Goal: Task Accomplishment & Management: Manage account settings

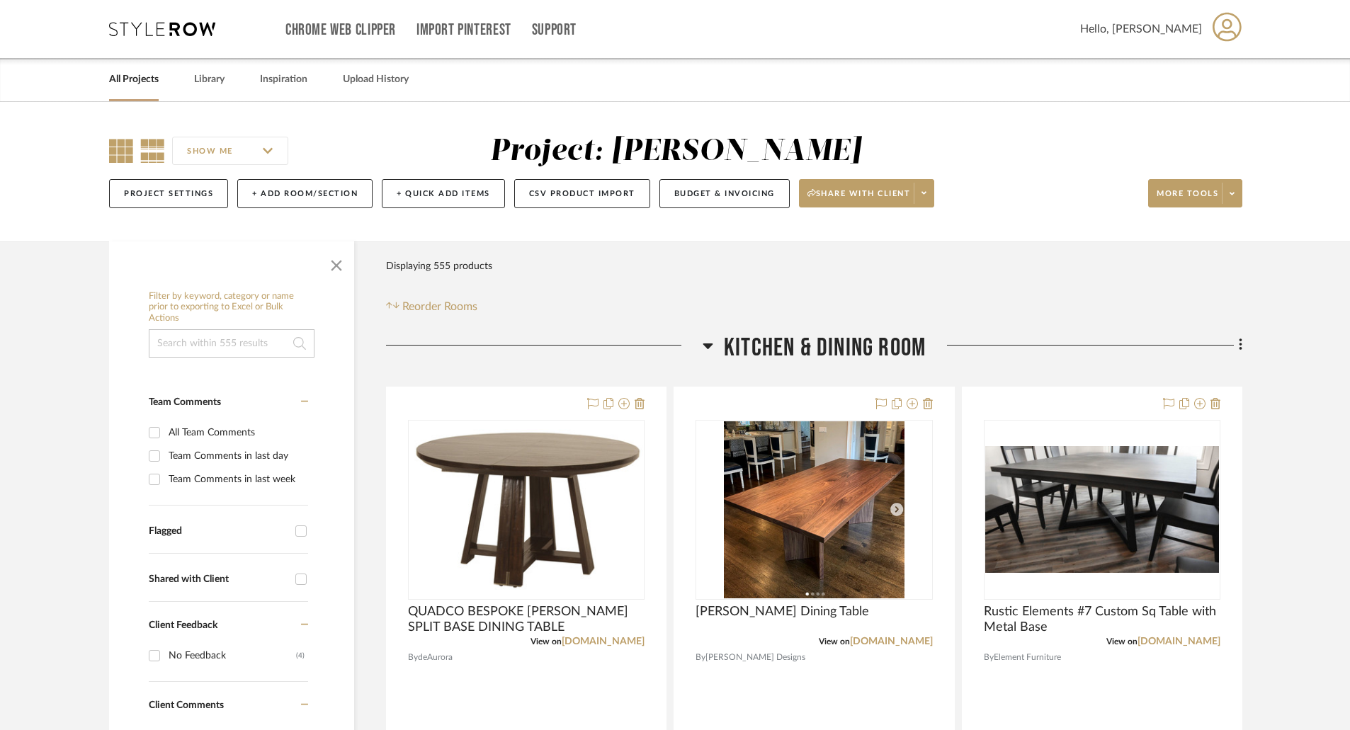
click at [129, 152] on icon at bounding box center [121, 151] width 24 height 24
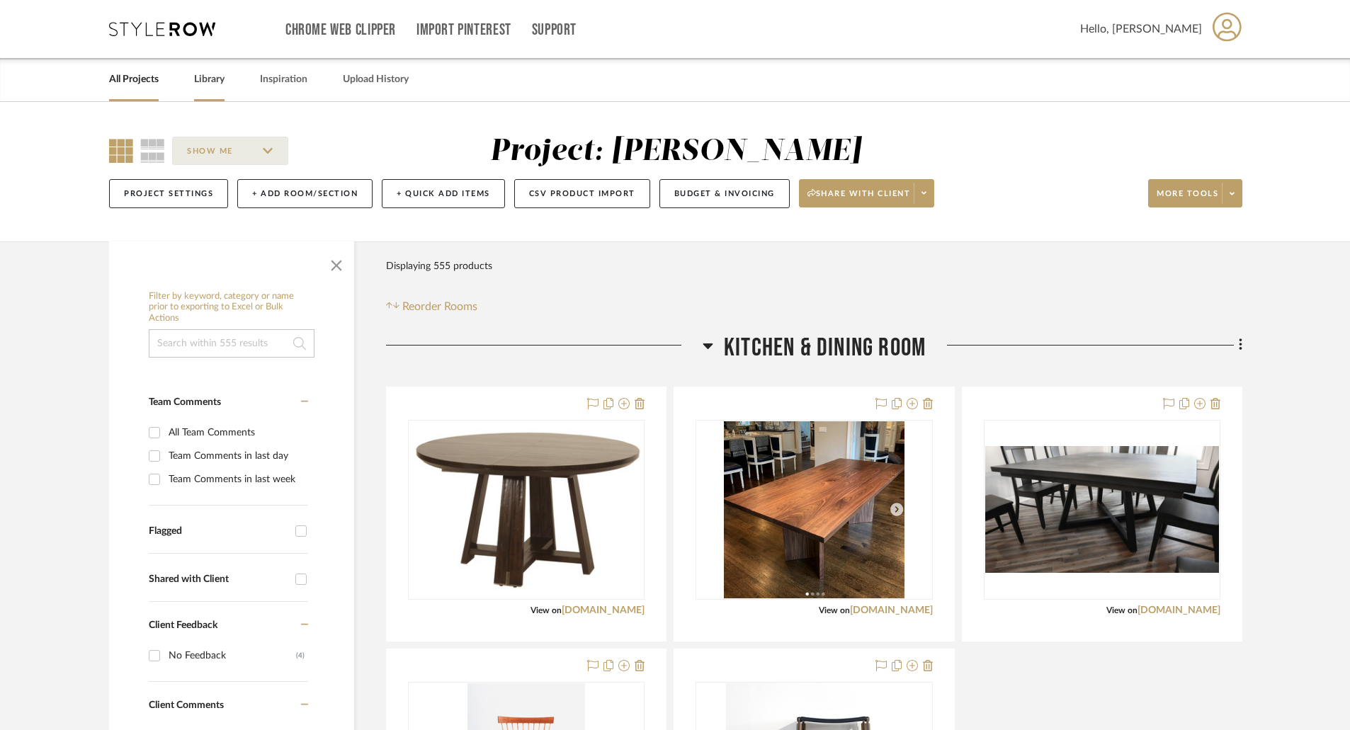
click at [211, 86] on link "Library" at bounding box center [209, 79] width 30 height 19
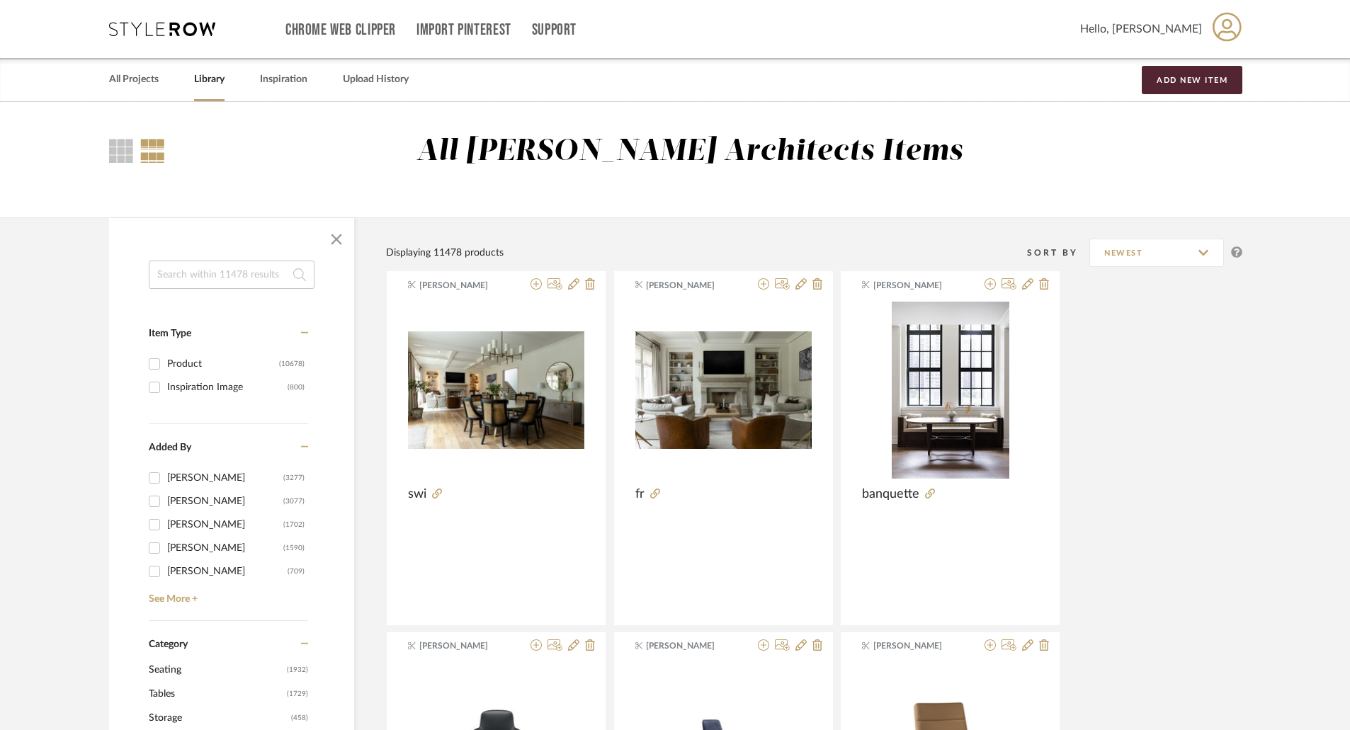
click at [209, 278] on input at bounding box center [232, 275] width 166 height 28
type input "wired"
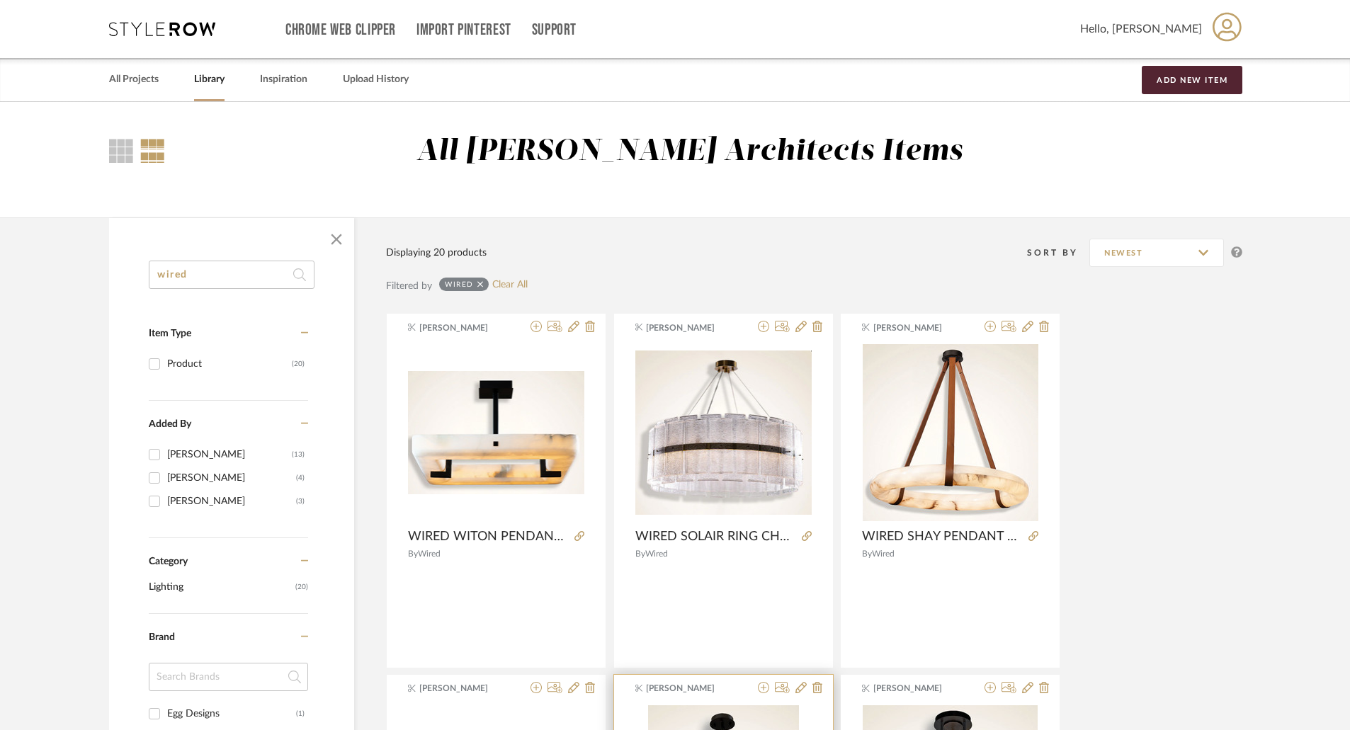
scroll to position [283, 0]
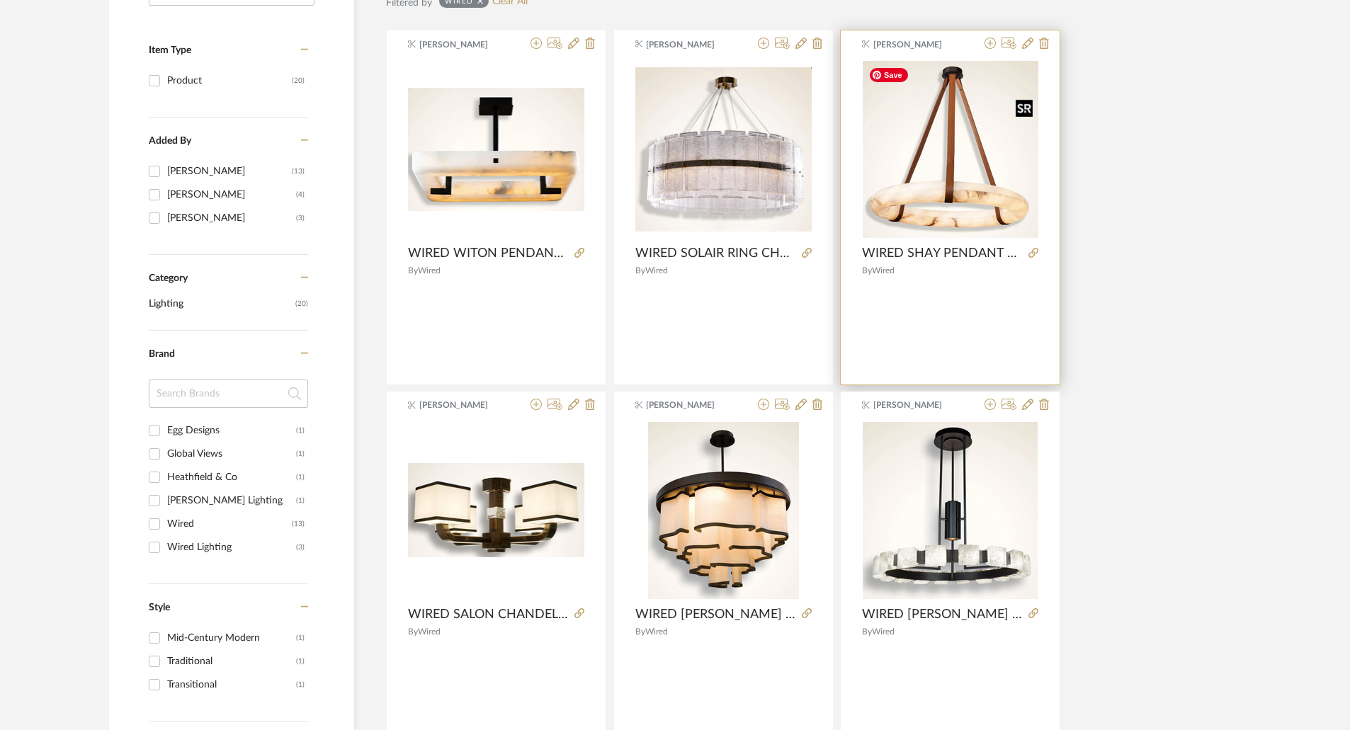
click at [0, 0] on img at bounding box center [0, 0] width 0 height 0
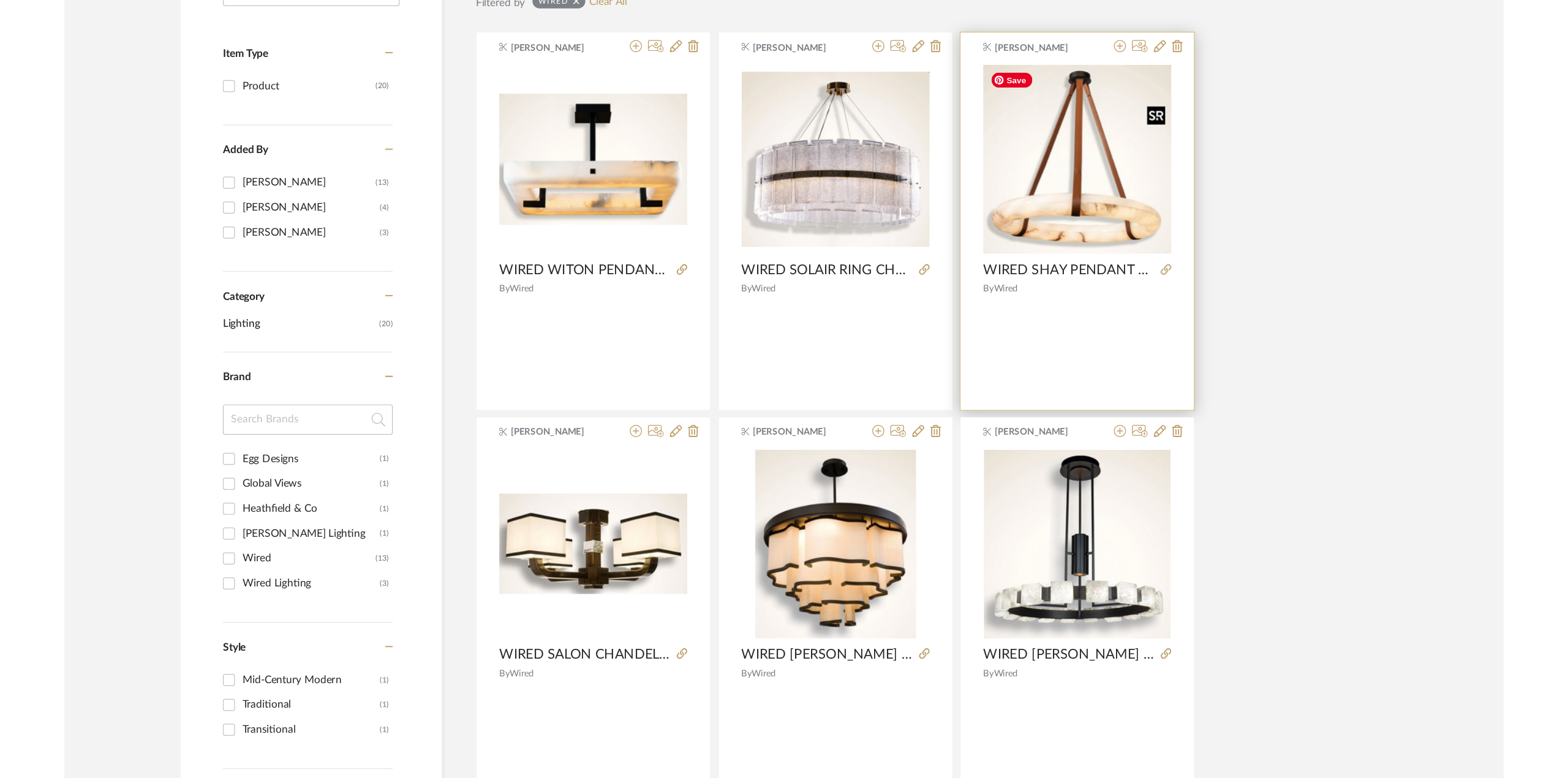
scroll to position [0, 0]
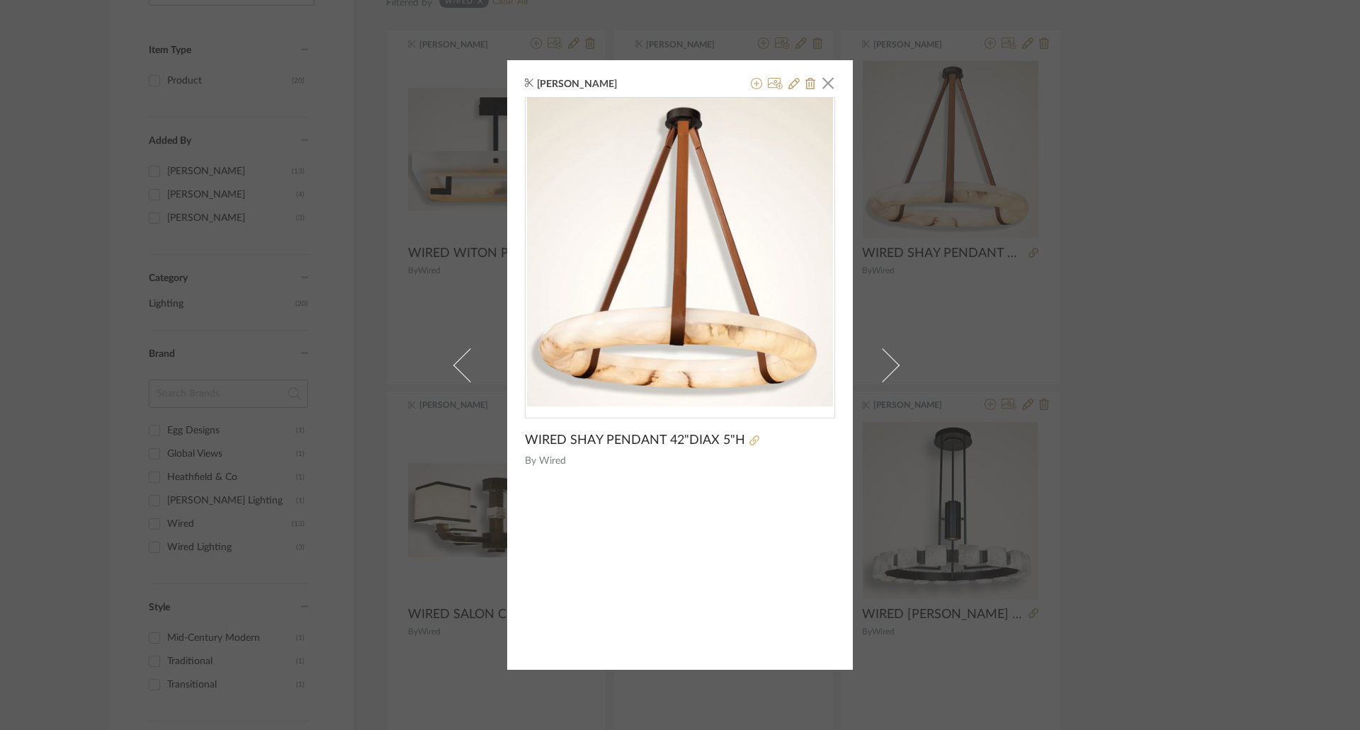
click at [745, 441] on link at bounding box center [752, 441] width 14 height 10
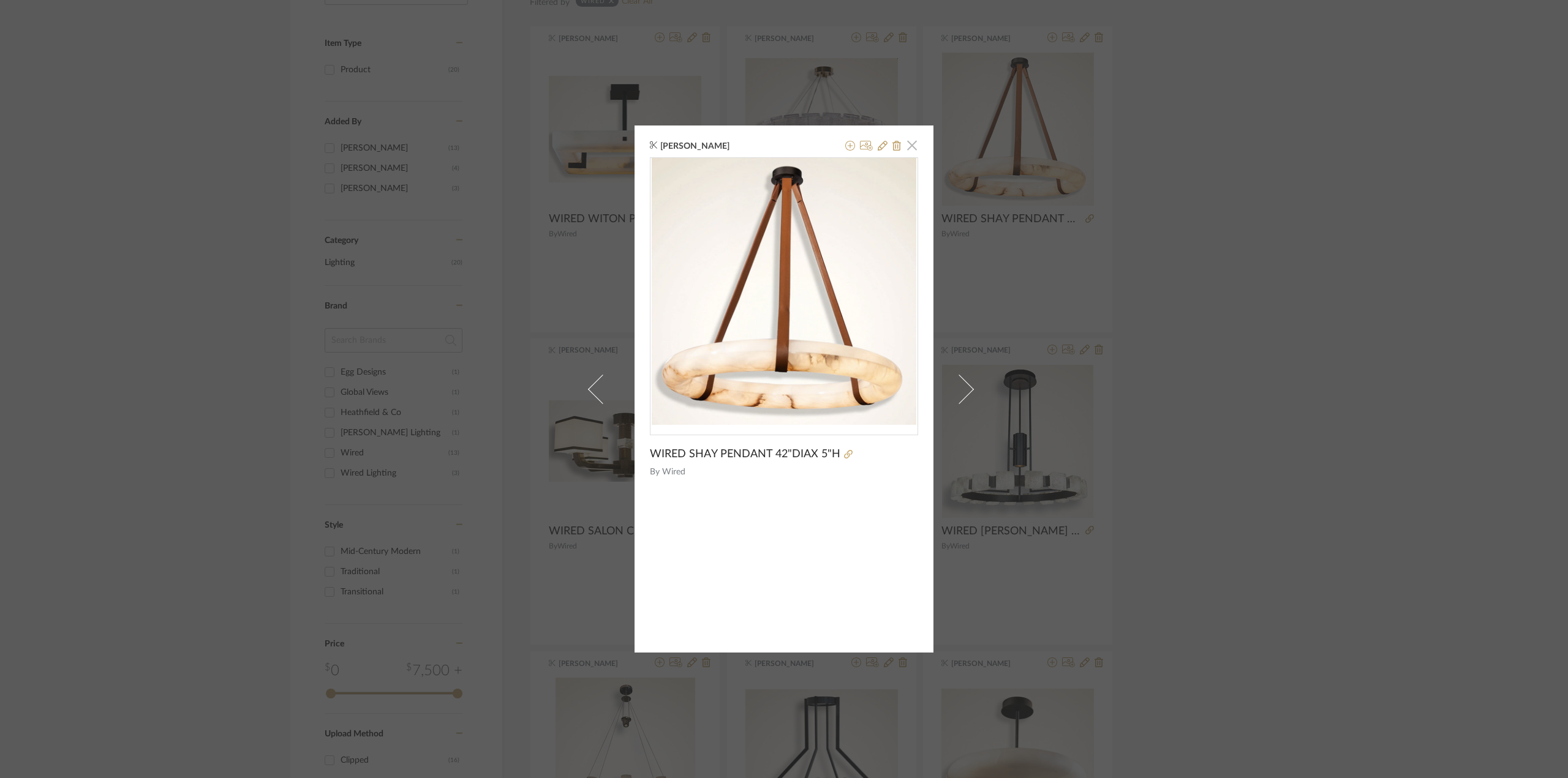
click at [905, 144] on span "button" at bounding box center [912, 145] width 24 height 24
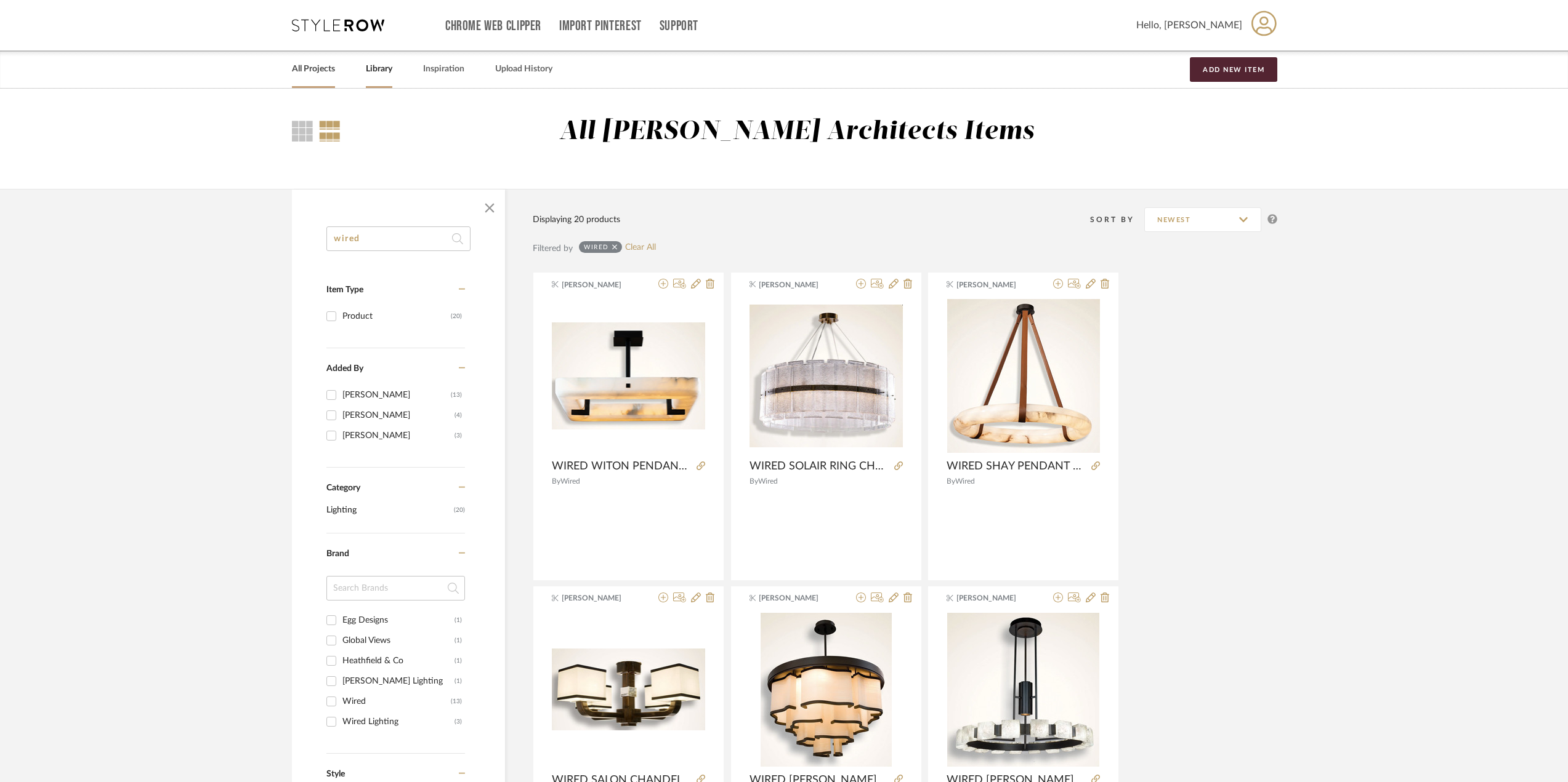
click at [335, 70] on link "All Projects" at bounding box center [314, 69] width 43 height 17
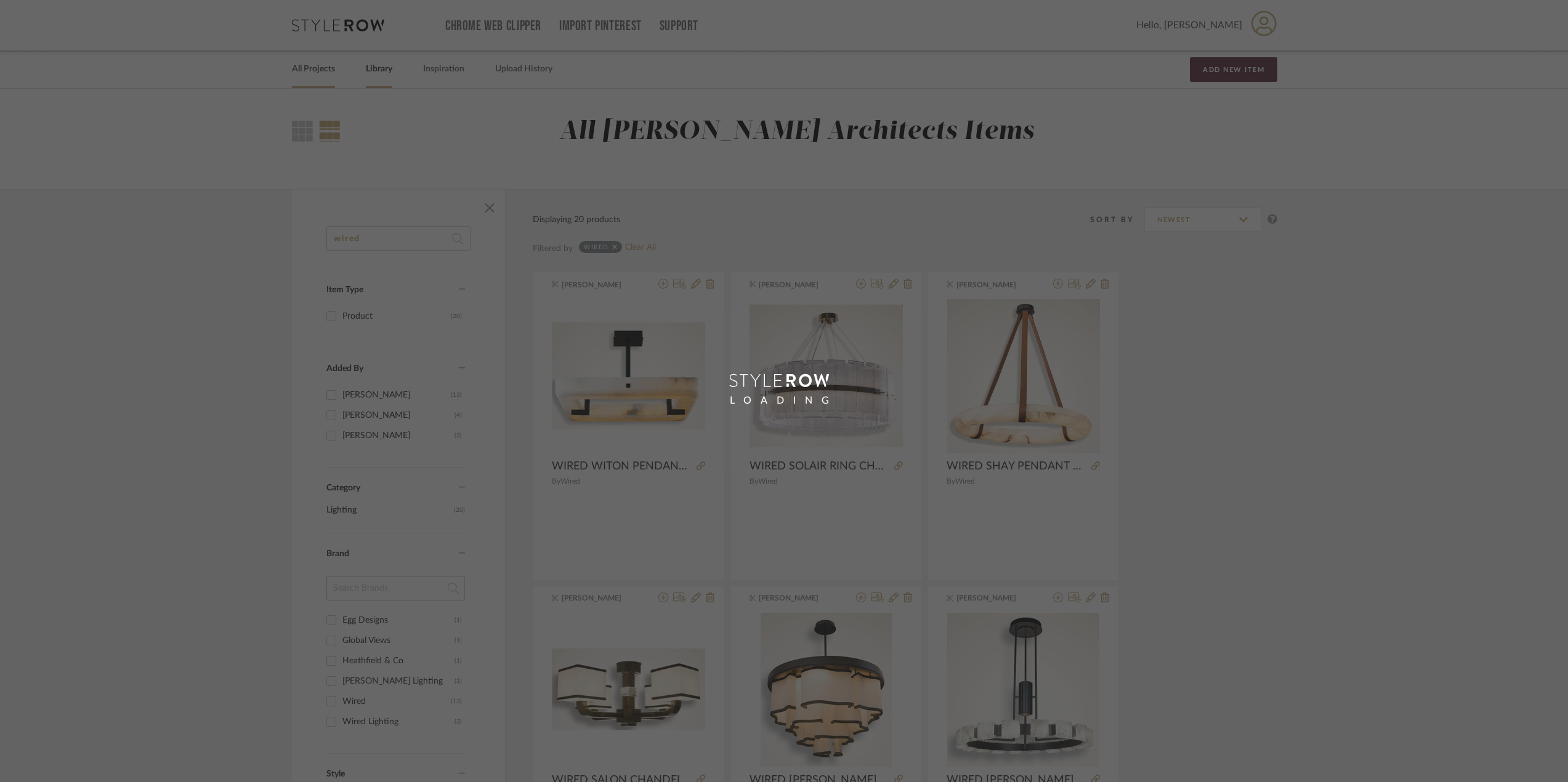
click at [332, 70] on div "LOADING" at bounding box center [784, 391] width 1568 height 782
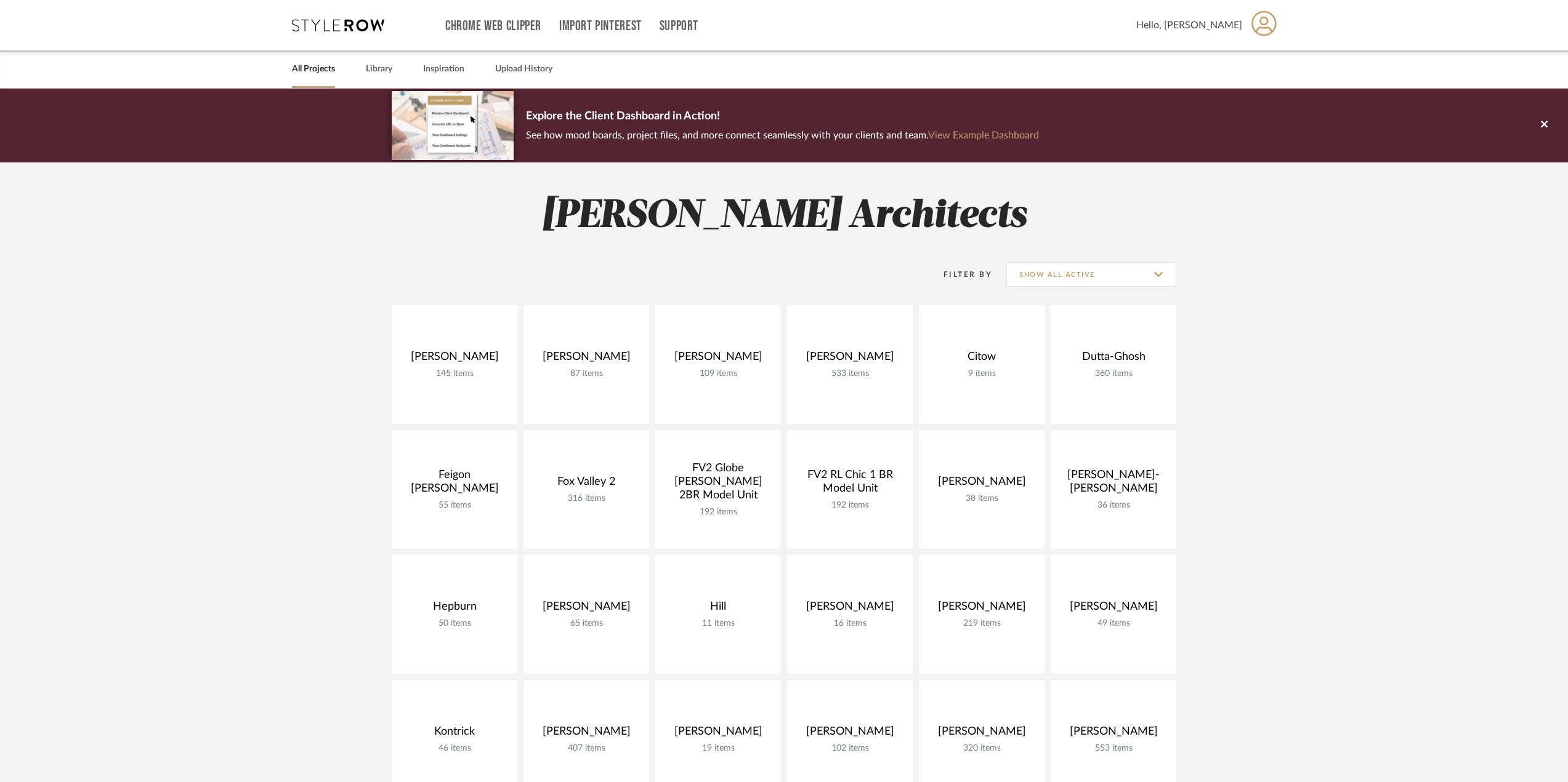
scroll to position [369, 0]
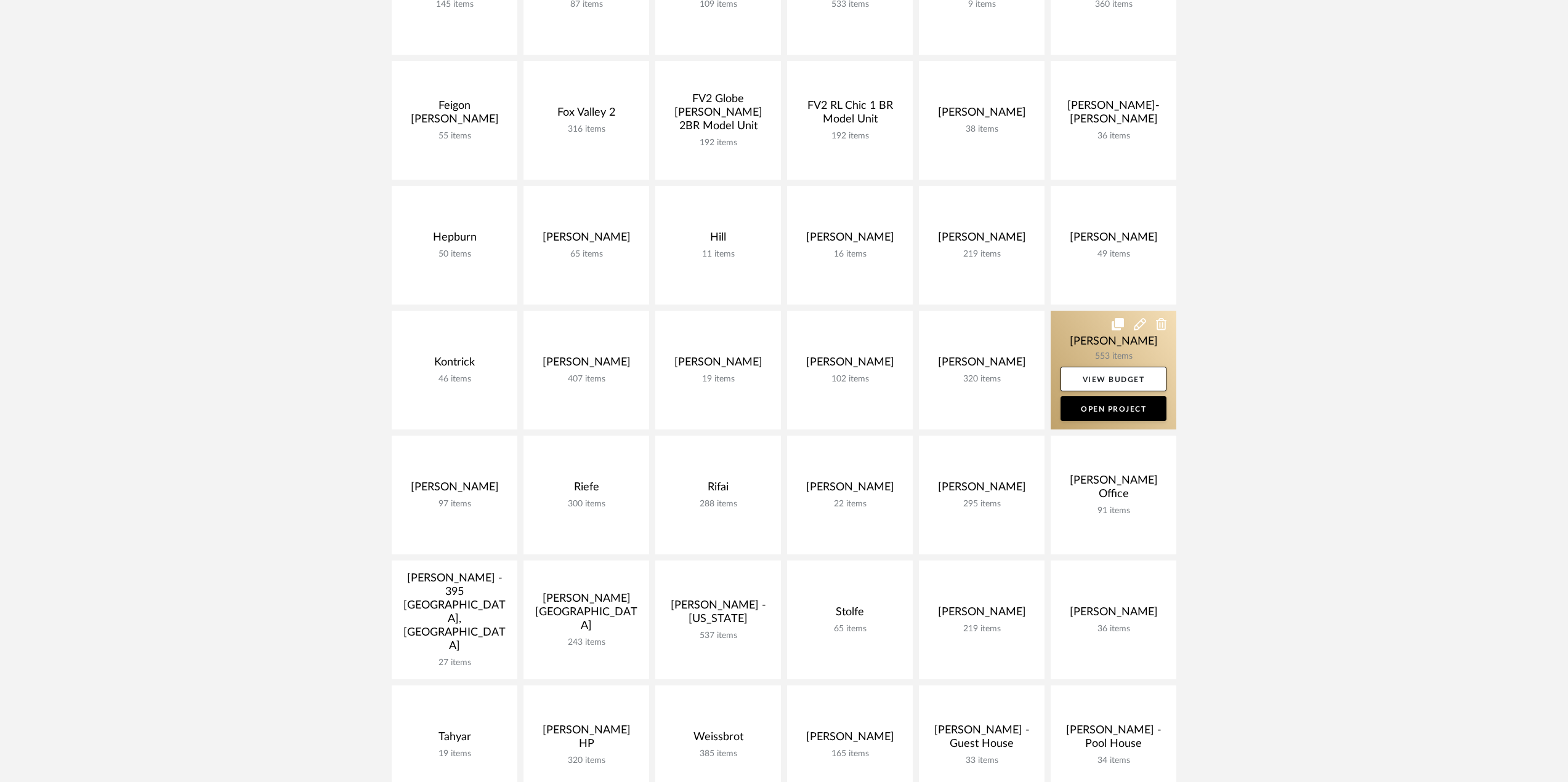
click at [1106, 355] on link at bounding box center [1113, 370] width 126 height 119
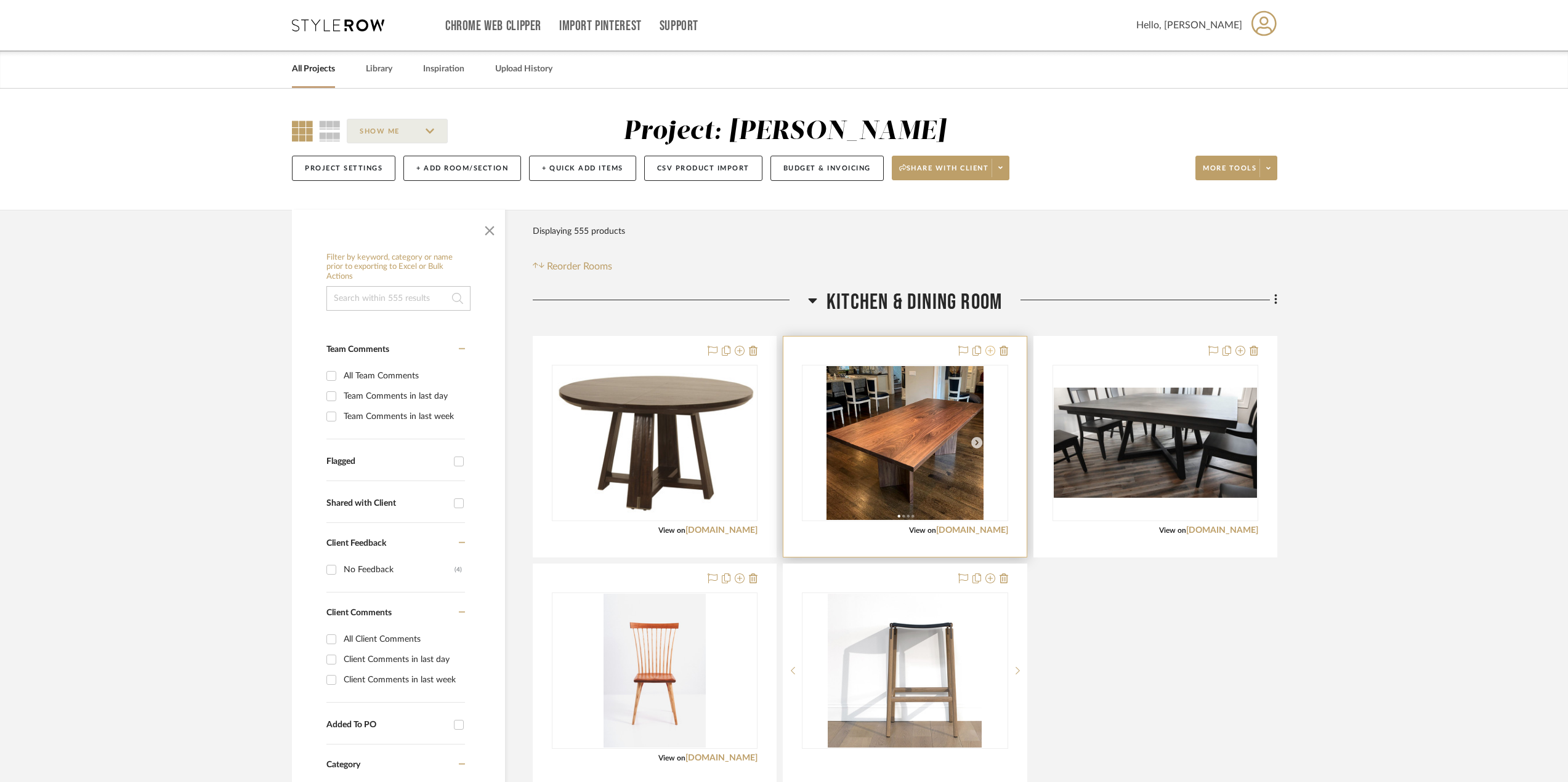
click at [992, 353] on icon at bounding box center [990, 350] width 10 height 10
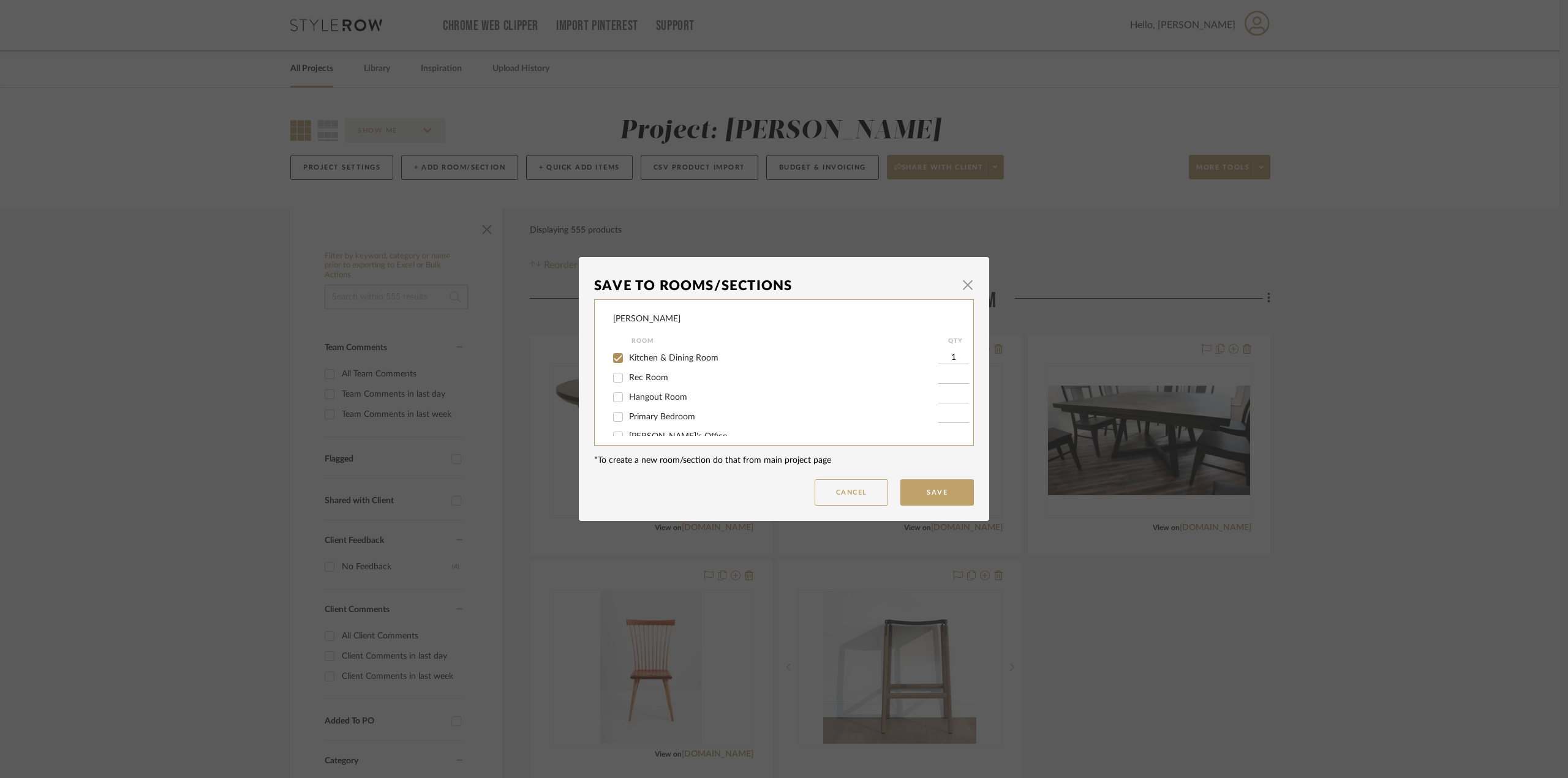
click at [645, 360] on span "Kitchen & Dining Room" at bounding box center [673, 358] width 89 height 9
click at [628, 360] on input "Kitchen & Dining Room" at bounding box center [618, 358] width 20 height 20
checkbox input "false"
click at [913, 490] on button "Save" at bounding box center [936, 493] width 73 height 26
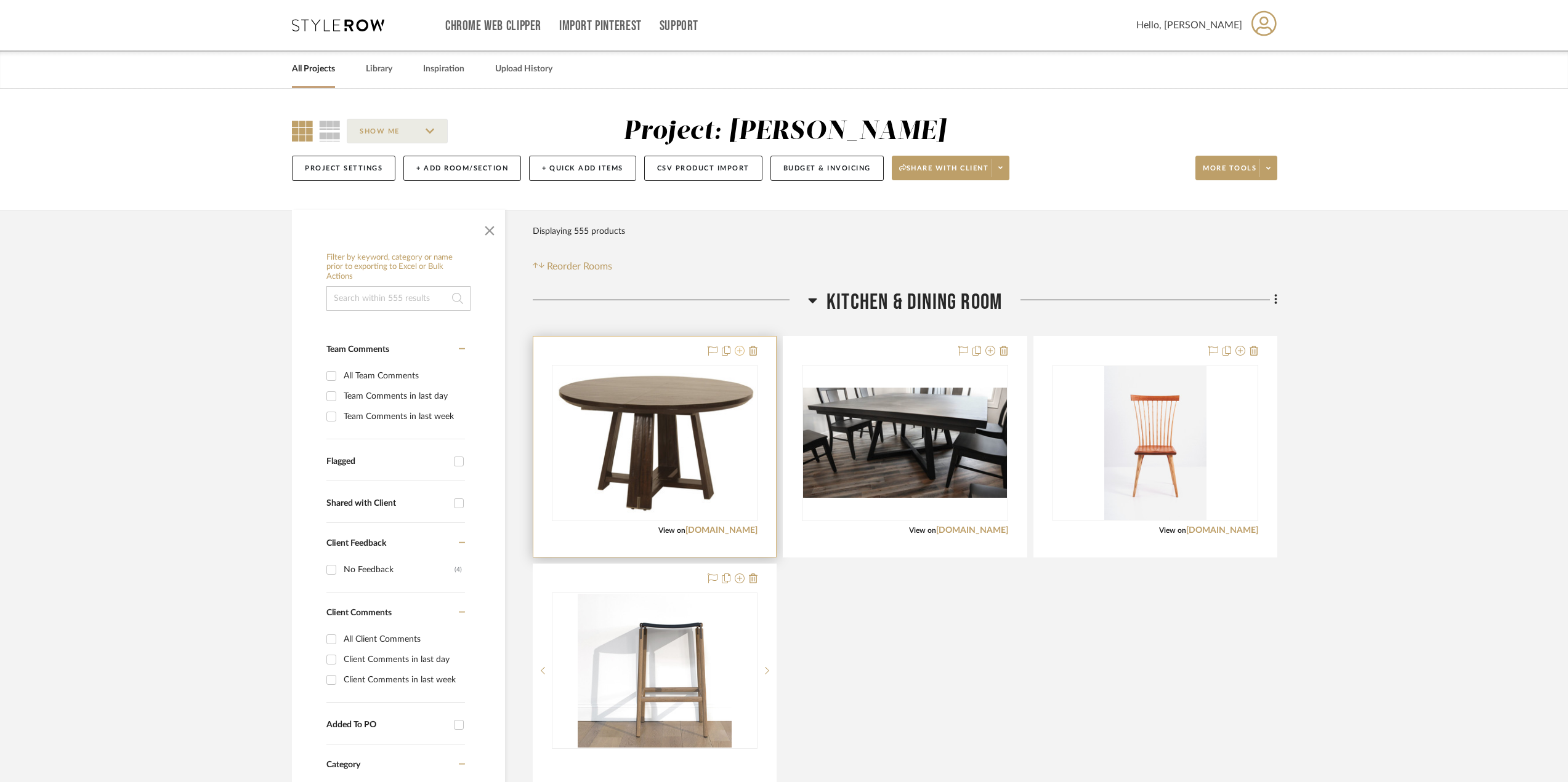
click at [735, 354] on icon at bounding box center [739, 350] width 10 height 10
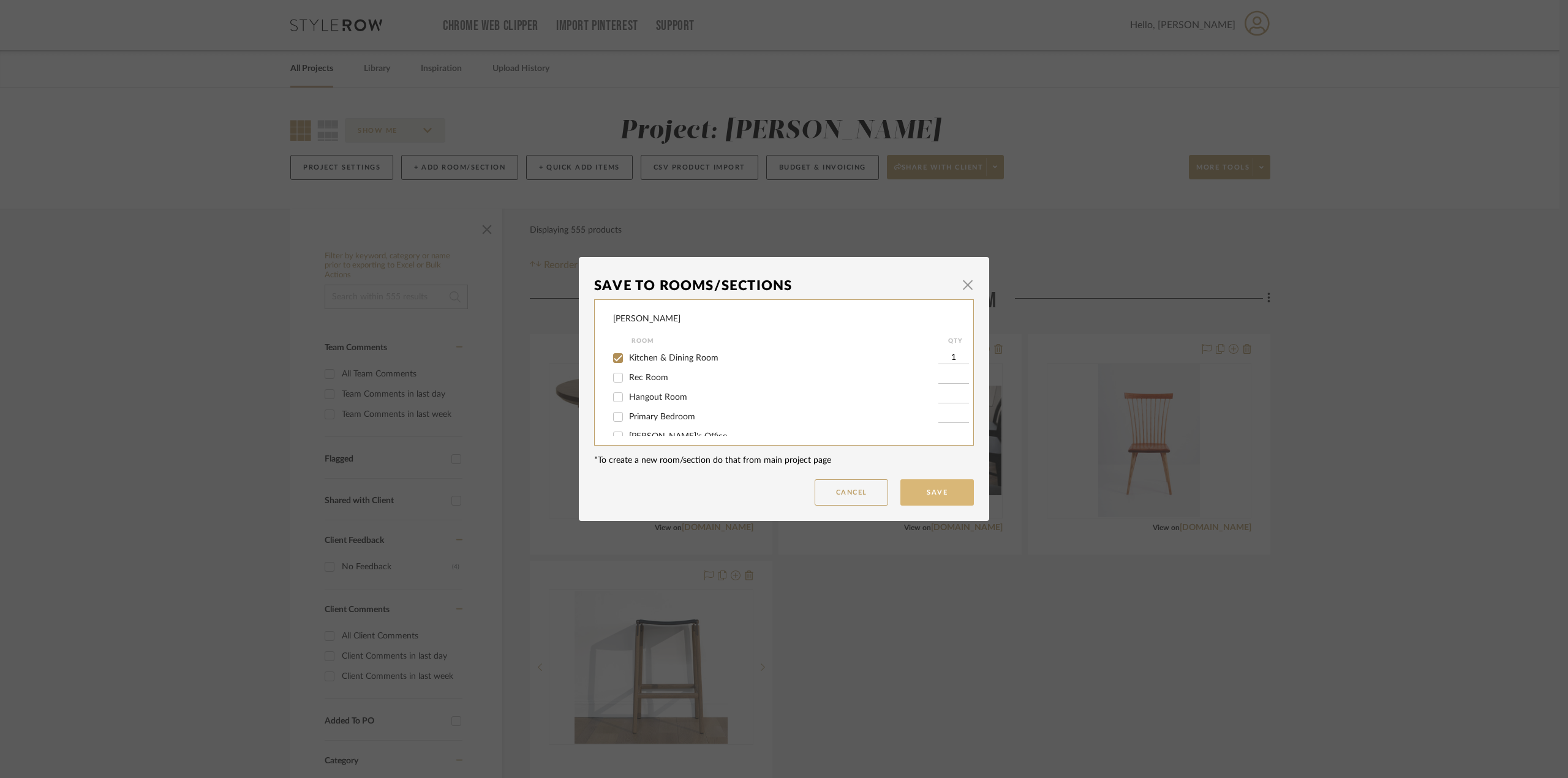
click at [915, 493] on button "Save" at bounding box center [936, 493] width 73 height 26
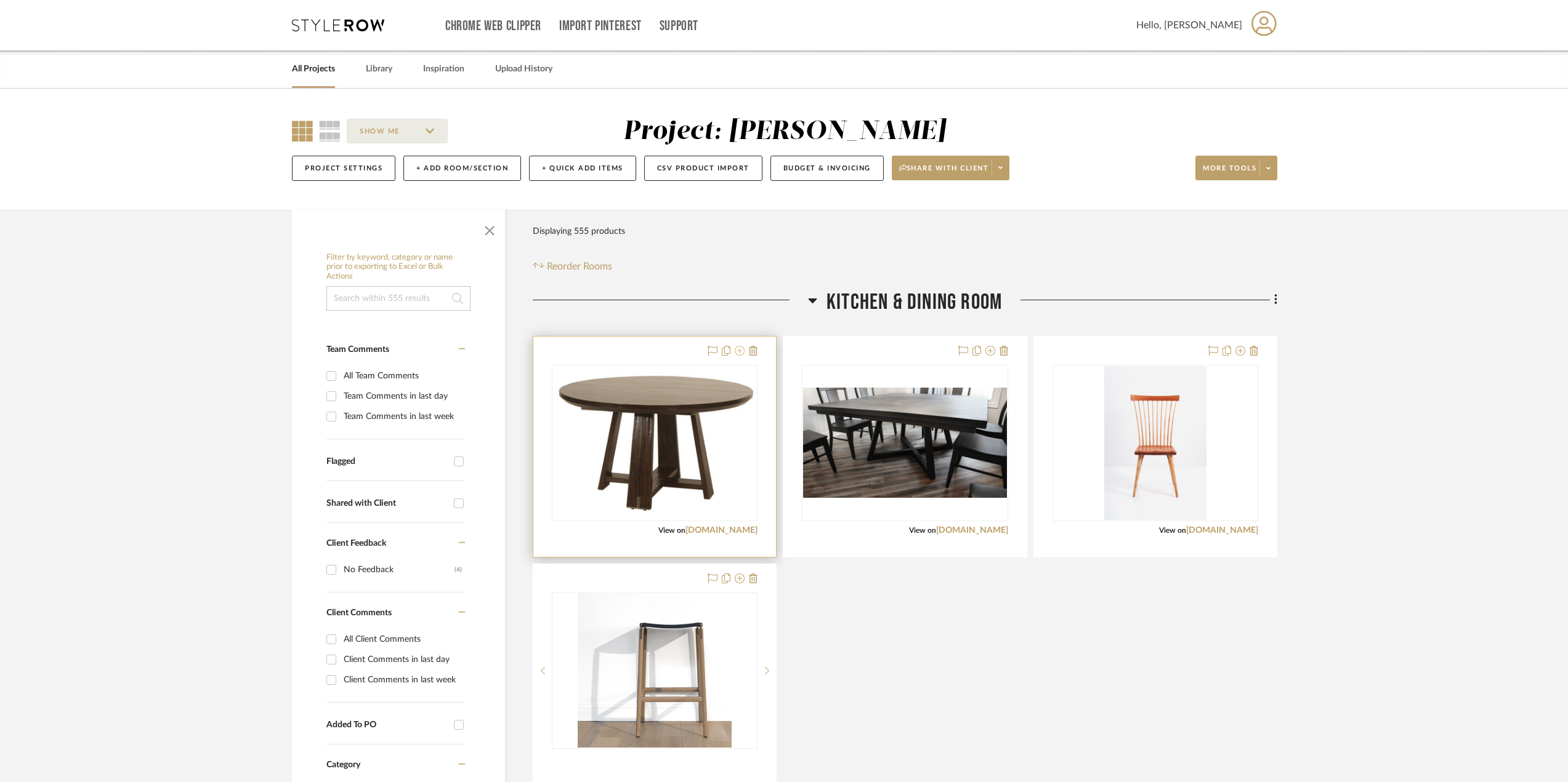
click at [741, 348] on icon at bounding box center [739, 350] width 10 height 10
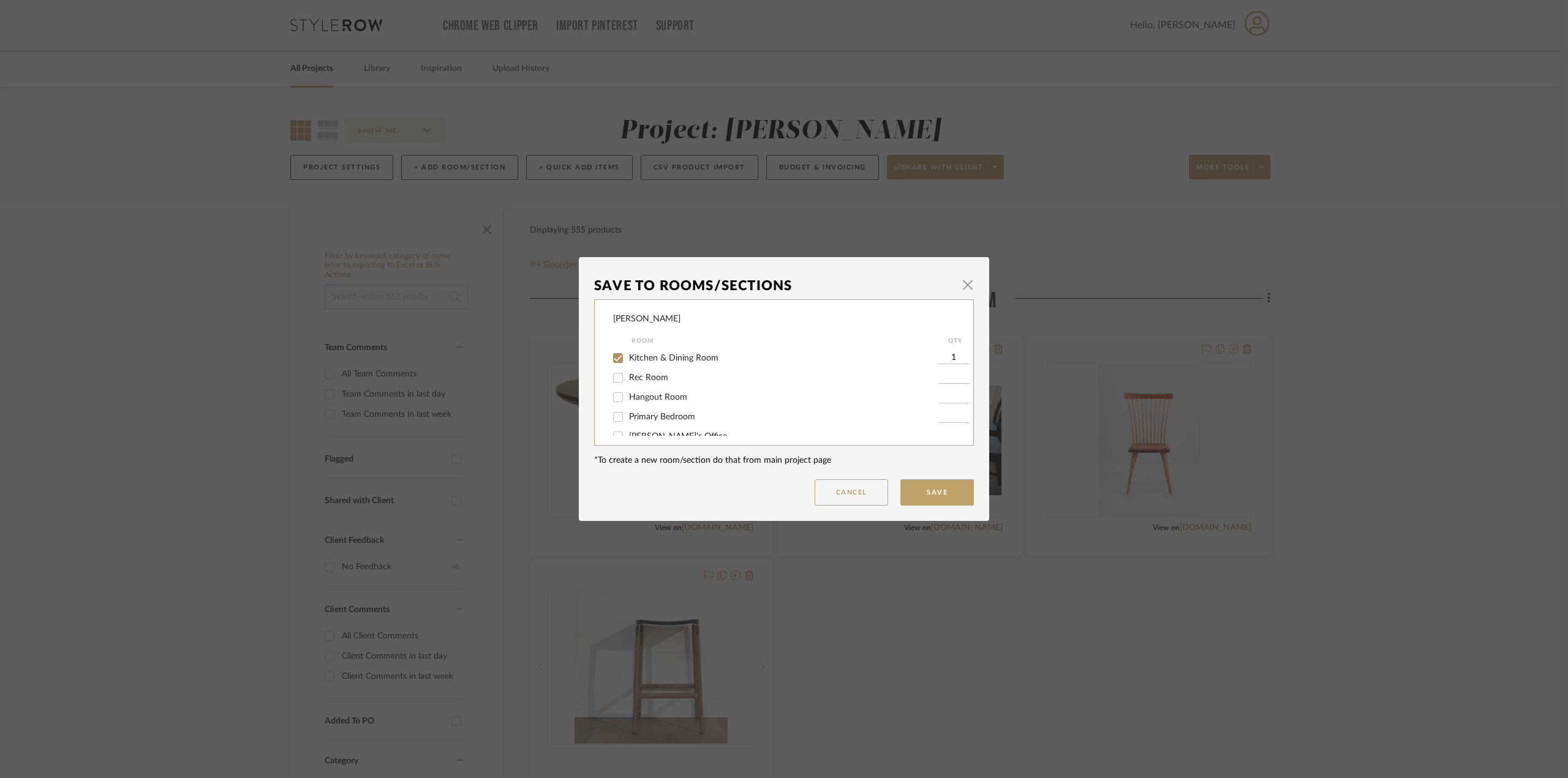
click at [665, 352] on div "Kitchen & Dining Room" at bounding box center [775, 358] width 325 height 20
click at [657, 351] on div "Kitchen & Dining Room" at bounding box center [775, 358] width 325 height 20
click at [664, 358] on span "Kitchen & Dining Room" at bounding box center [673, 358] width 89 height 9
click at [628, 358] on input "Kitchen & Dining Room" at bounding box center [618, 358] width 20 height 20
checkbox input "false"
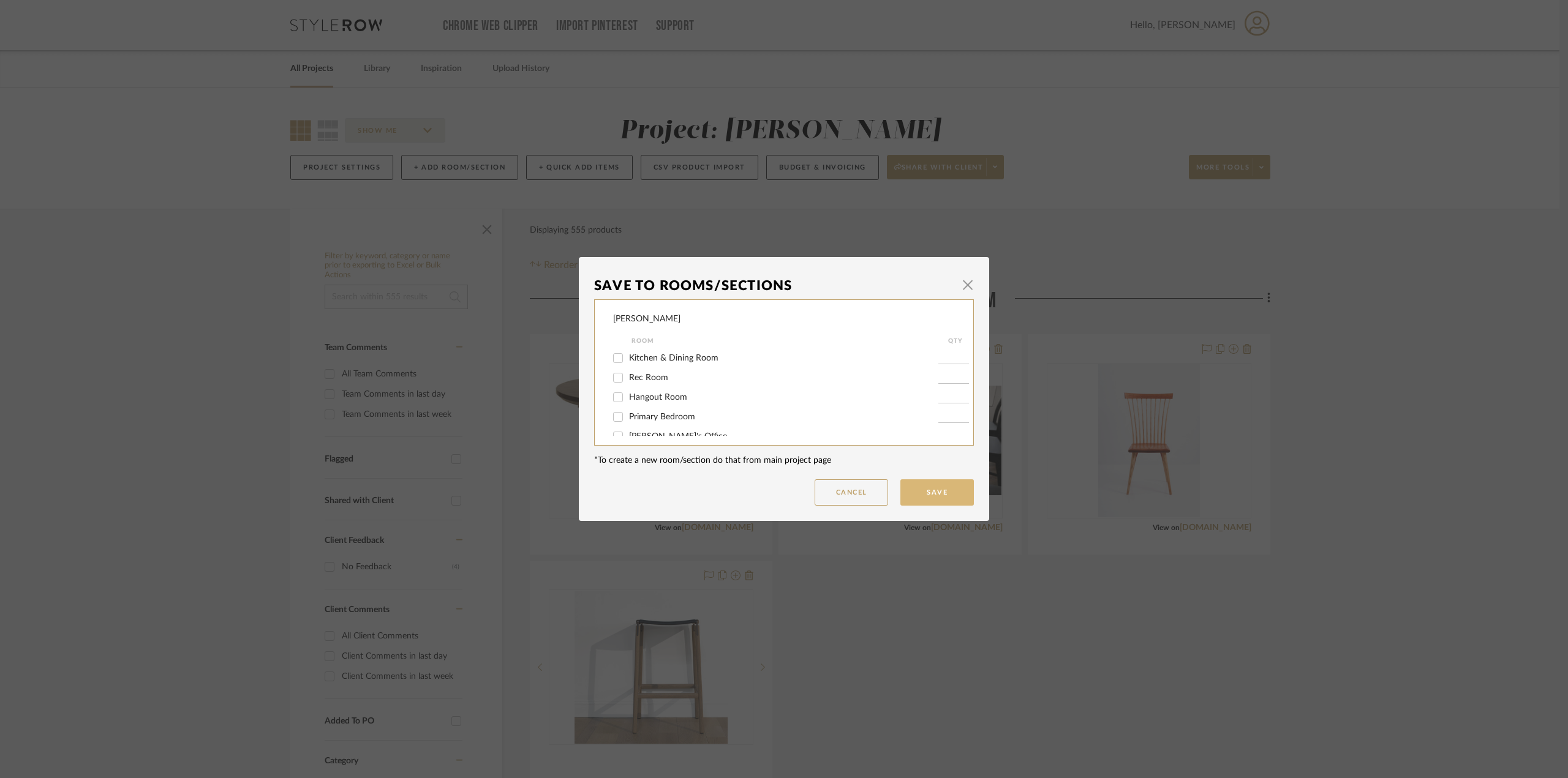
click at [948, 490] on button "Save" at bounding box center [936, 493] width 73 height 26
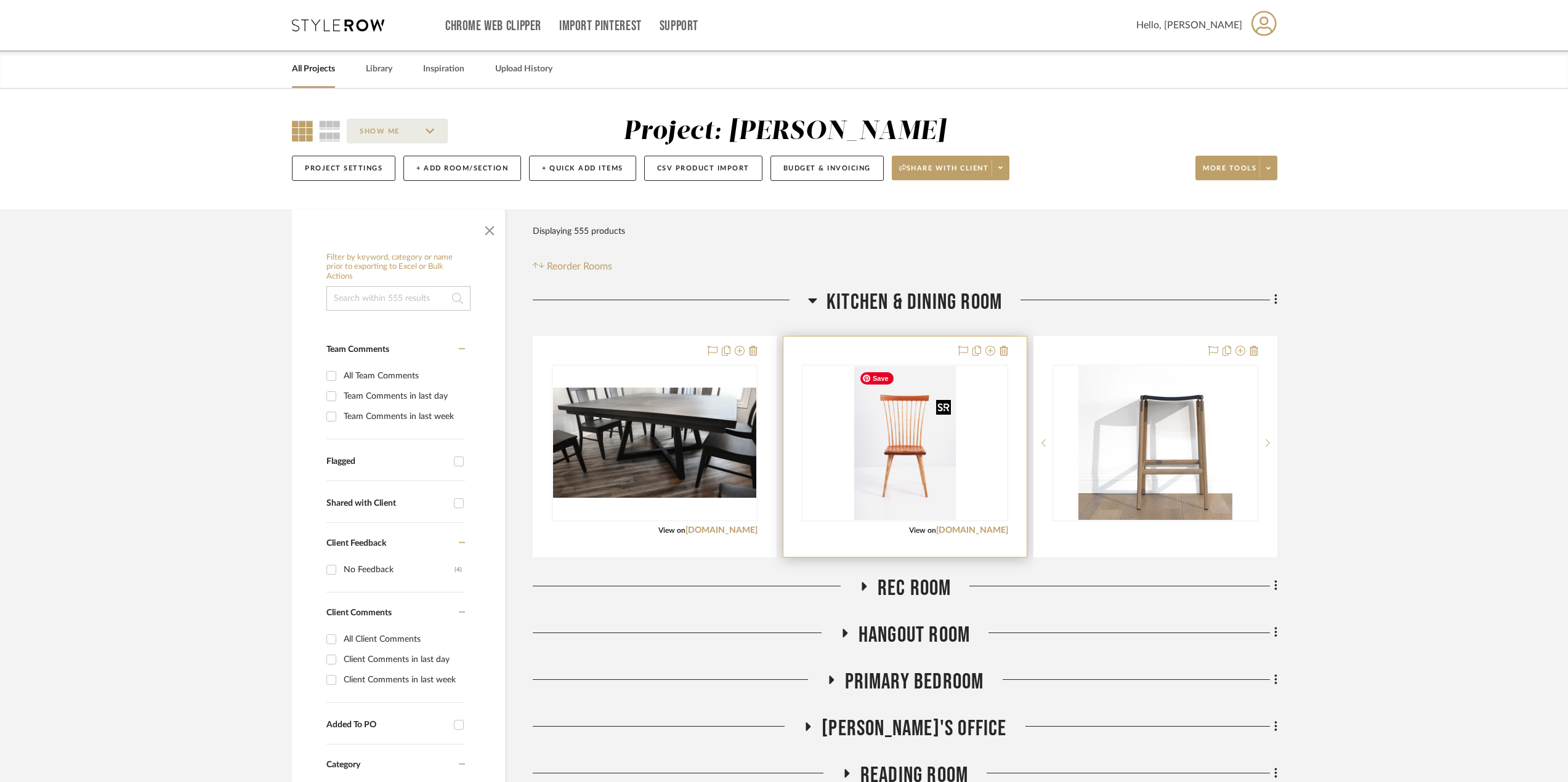
click at [882, 474] on img "0" at bounding box center [906, 443] width 103 height 154
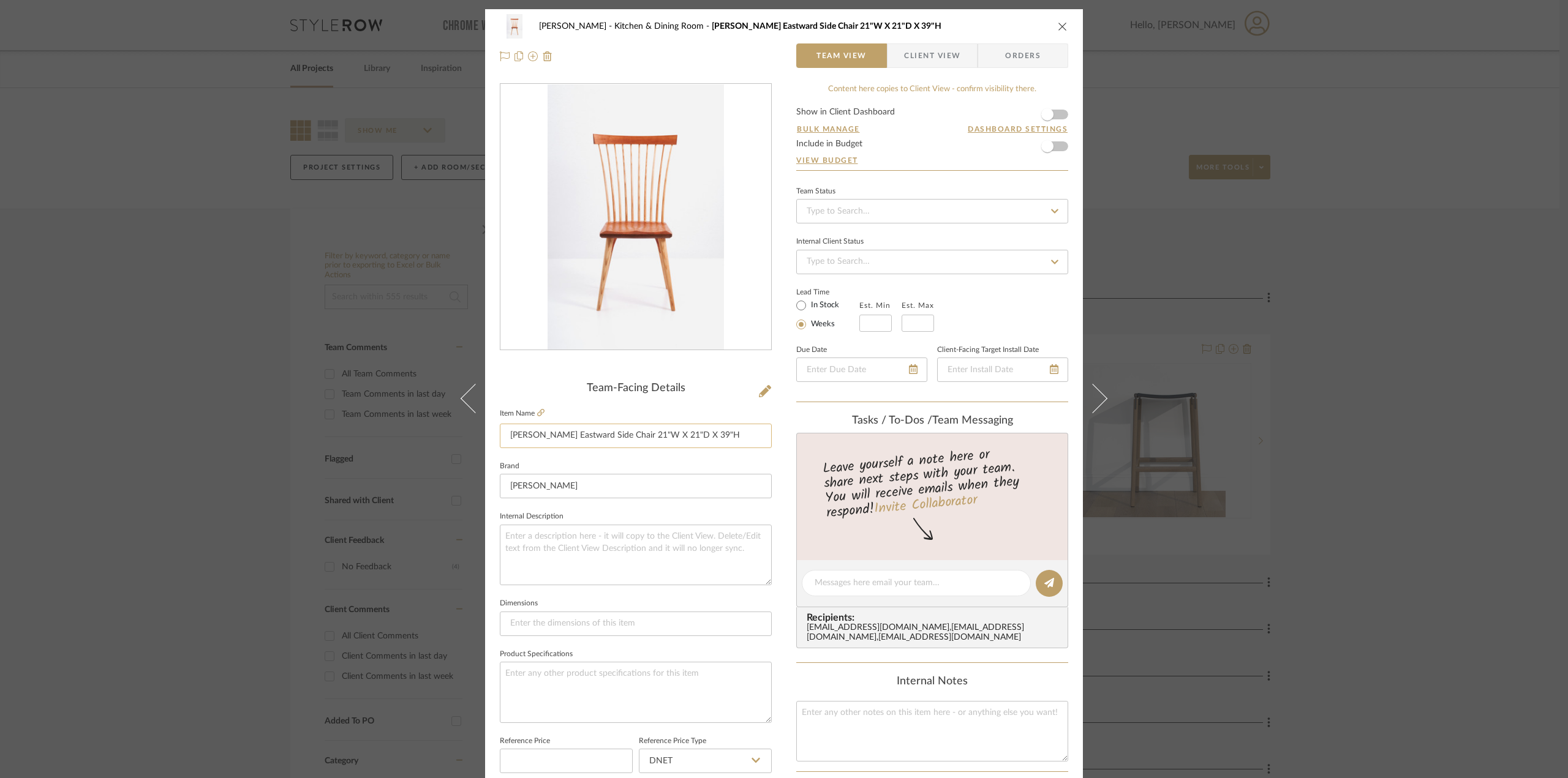
drag, startPoint x: 641, startPoint y: 435, endPoint x: 752, endPoint y: 438, distance: 111.0
click at [752, 438] on input "Thomas Moser Eastward Side Chair 21"W X 21"D X 39"H" at bounding box center [635, 436] width 272 height 24
click at [537, 413] on icon at bounding box center [540, 412] width 8 height 8
click at [570, 434] on input "Thomas Moser Eastward Side Chair 21"W X 21"D X 39"H" at bounding box center [635, 436] width 272 height 24
drag, startPoint x: 578, startPoint y: 443, endPoint x: 621, endPoint y: 439, distance: 43.2
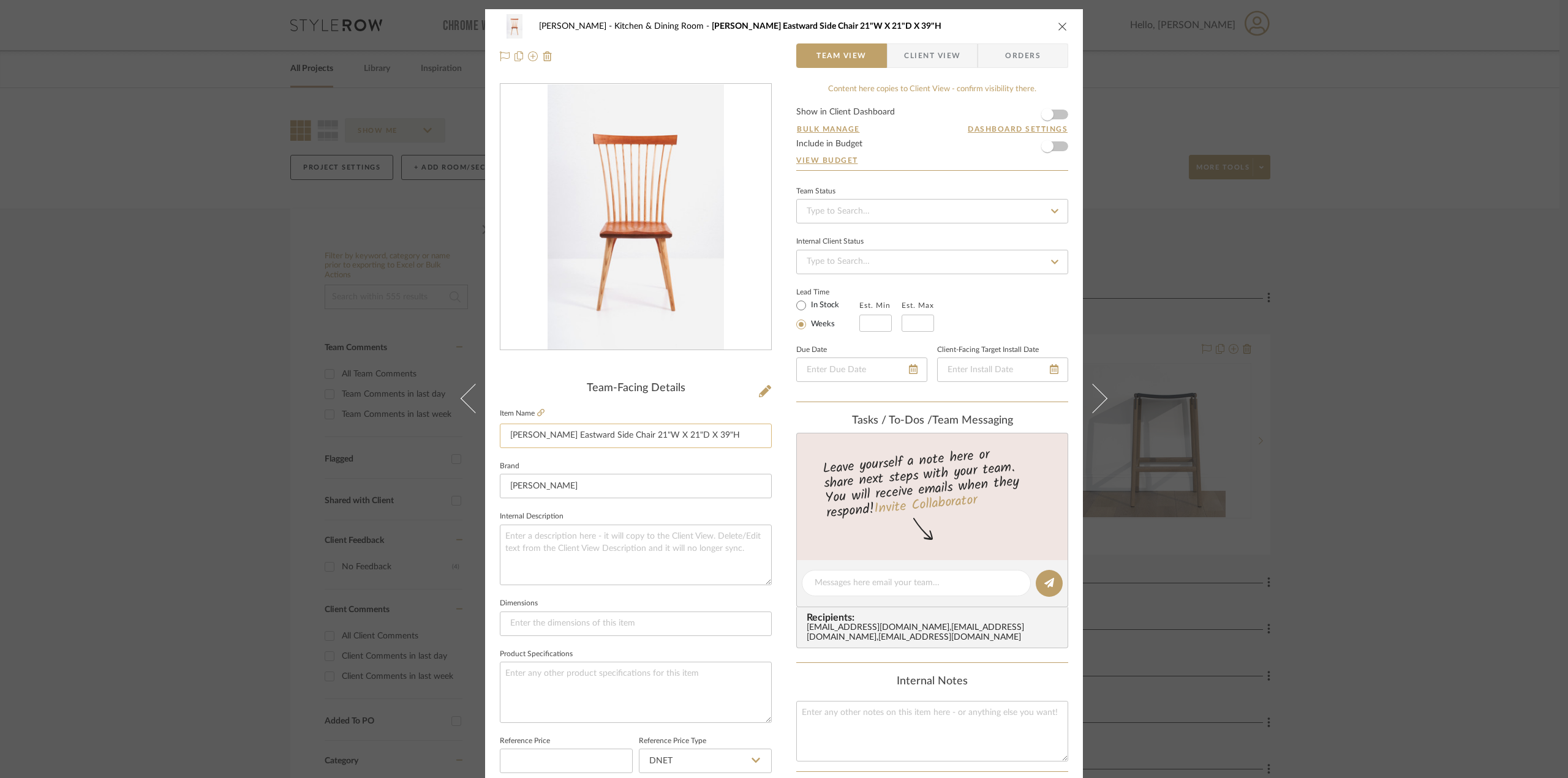
click at [578, 443] on input "Thomas Moser Eastward Side Chair 21"W X 21"D X 39"H" at bounding box center [635, 436] width 272 height 24
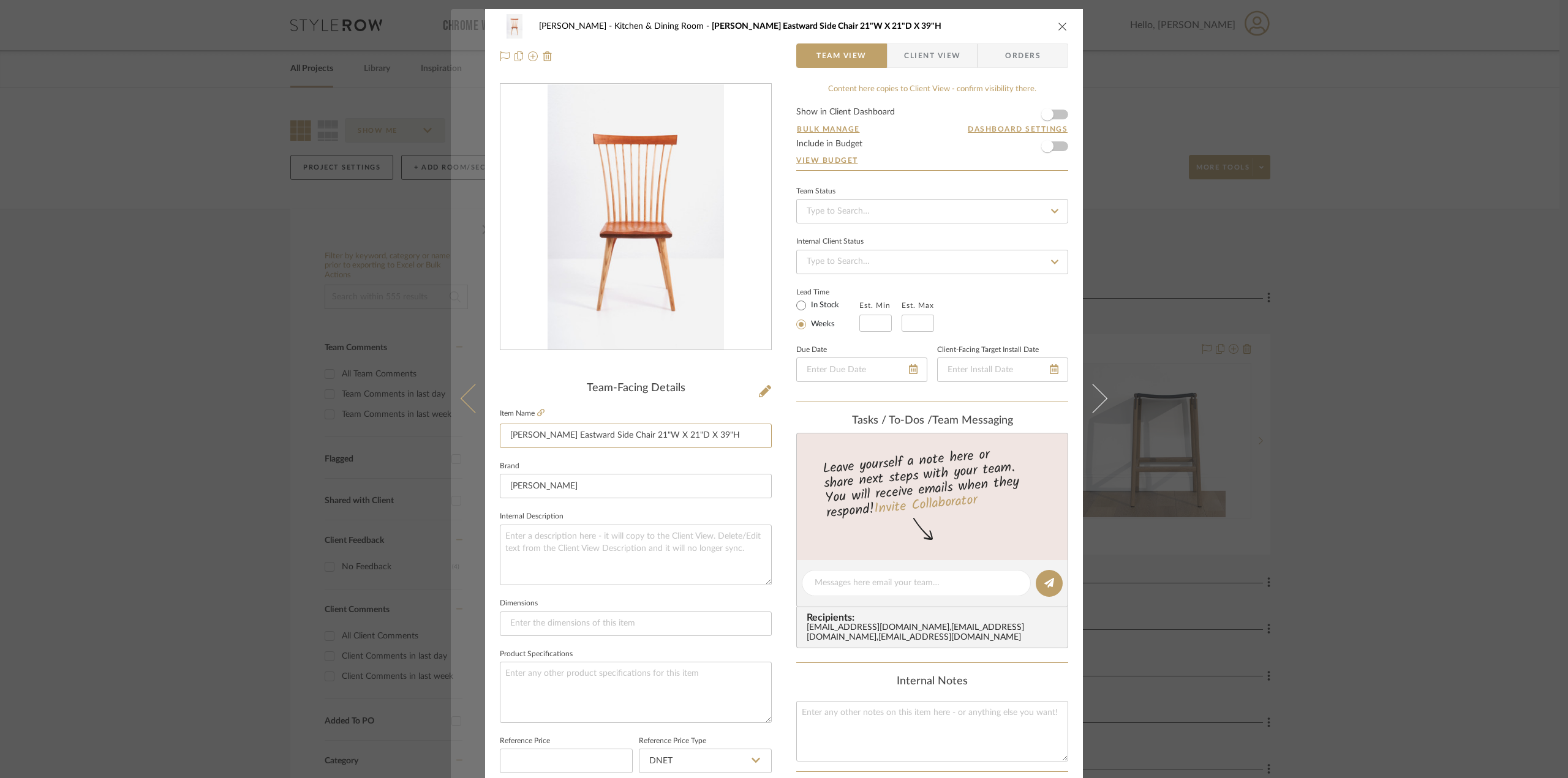
drag, startPoint x: 640, startPoint y: 434, endPoint x: 473, endPoint y: 434, distance: 167.0
click at [473, 434] on mat-dialog-content "Phelps Kitchen & Dining Room Thomas Moser Eastward Side Chair 21"W X 21"D X 39"…" at bounding box center [783, 575] width 666 height 1132
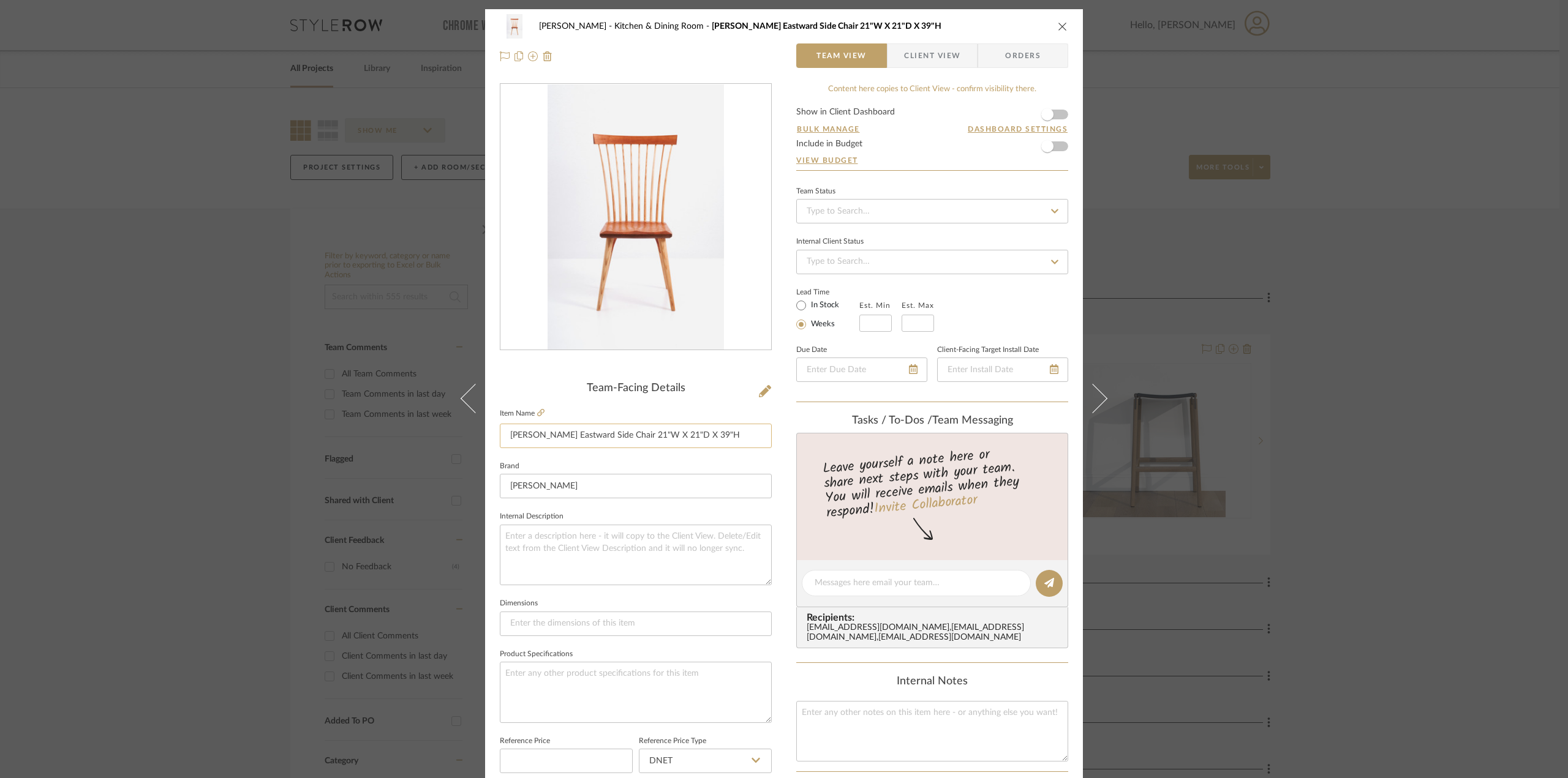
drag, startPoint x: 549, startPoint y: 437, endPoint x: 556, endPoint y: 435, distance: 7.3
click at [551, 437] on input "Thomas Moser Eastward Side Chair 21"W X 21"D X 39"H" at bounding box center [635, 436] width 272 height 24
click at [560, 435] on input "Thomas Moser Eastward Side Chair 21"W X 21"D X 39"H" at bounding box center [635, 436] width 272 height 24
drag, startPoint x: 560, startPoint y: 435, endPoint x: 491, endPoint y: 430, distance: 69.2
click at [491, 430] on div "Phelps Kitchen & Dining Room Thomas Moser Eastward Side Chair 21"W X 21"D X 39"…" at bounding box center [783, 575] width 597 height 1132
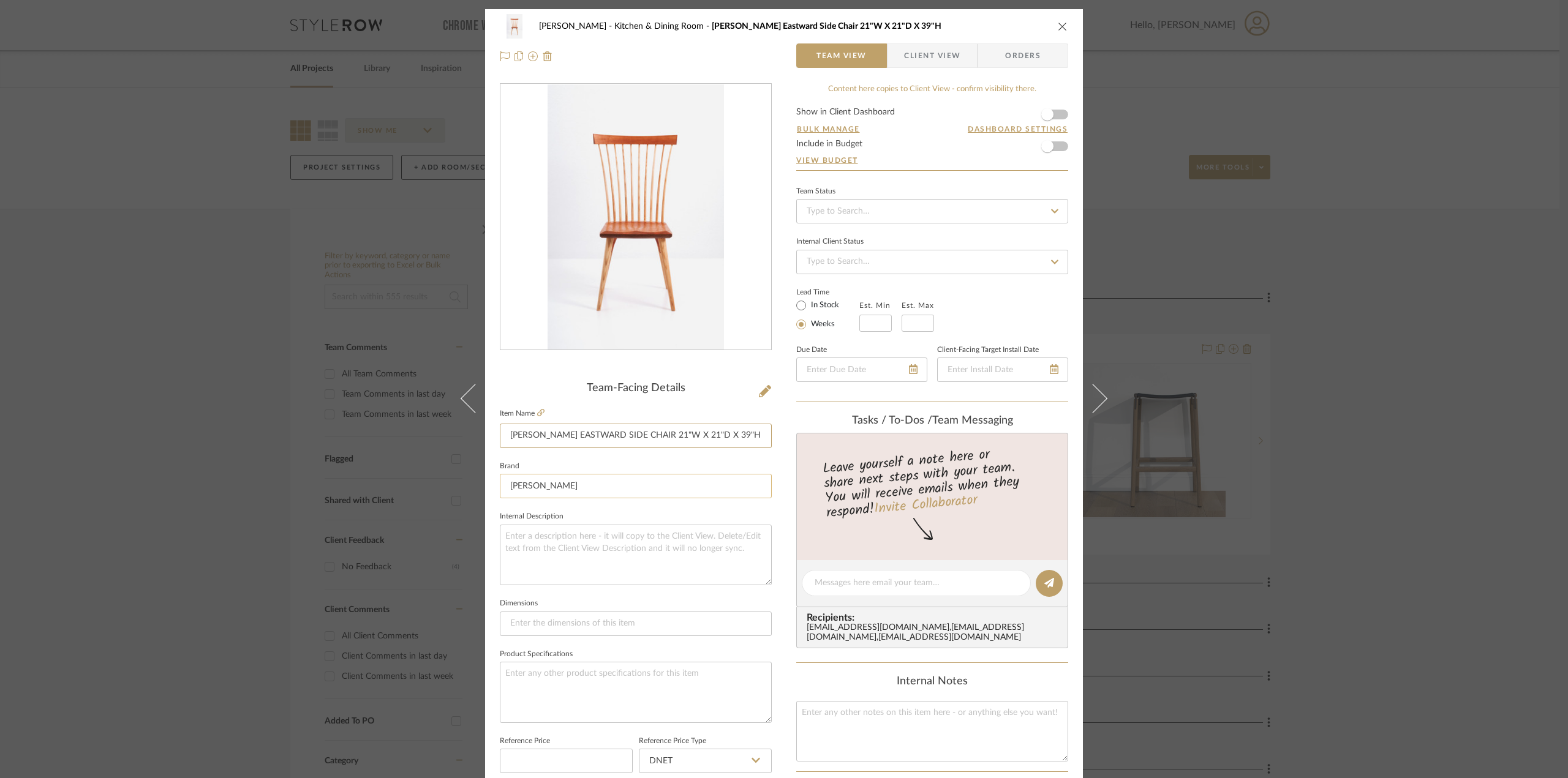
type input "[PERSON_NAME] EASTWARD SIDE CHAIR 21"W X 21"D X 39"H"
click at [578, 488] on input "[PERSON_NAME]" at bounding box center [635, 486] width 272 height 24
drag, startPoint x: 607, startPoint y: 593, endPoint x: 606, endPoint y: 564, distance: 29.0
click at [607, 592] on sr-form-field "Internal Description" at bounding box center [635, 552] width 272 height 87
click at [603, 556] on textarea at bounding box center [635, 555] width 272 height 61
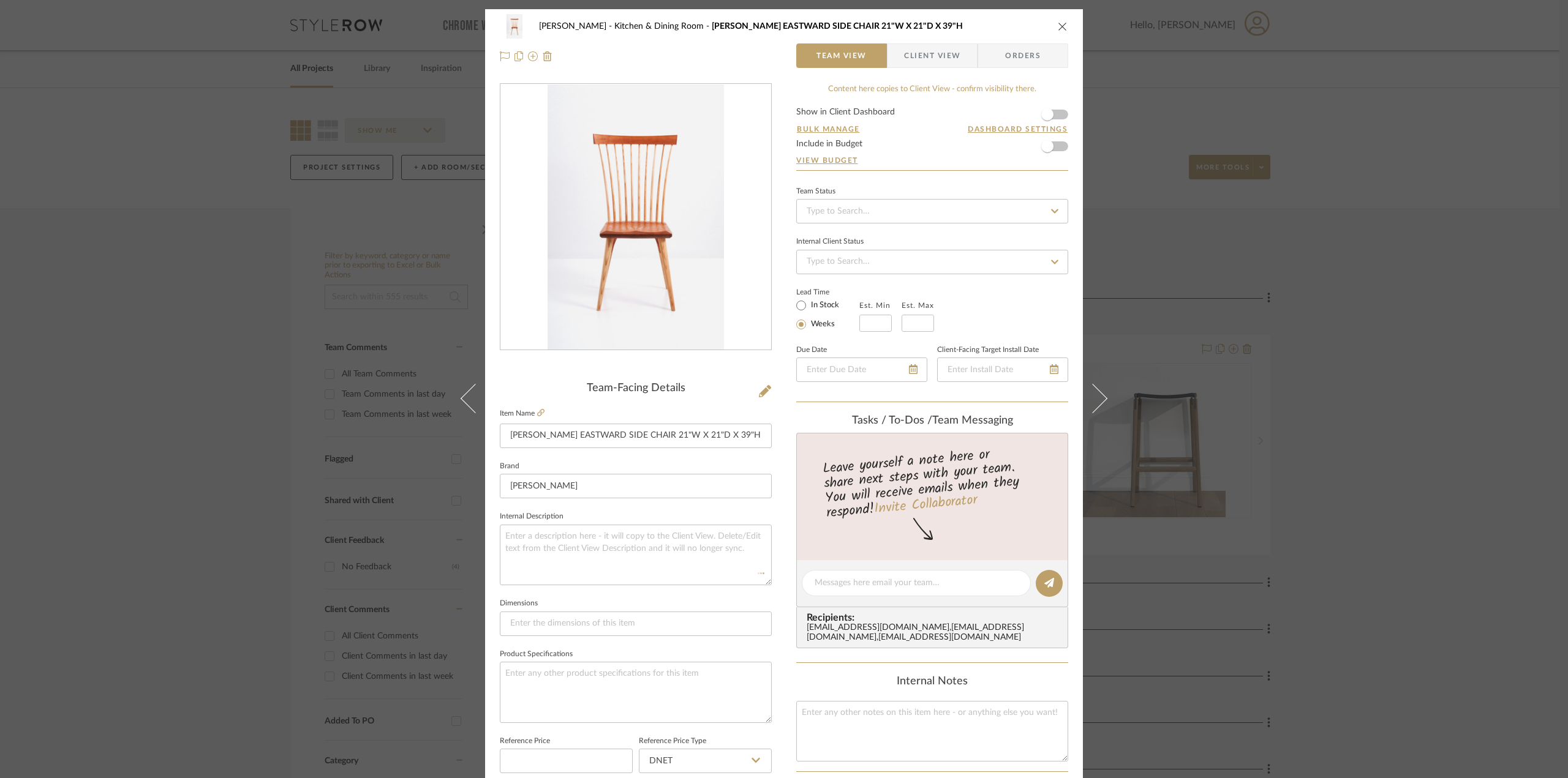
click at [774, 284] on div "Phelps Kitchen & Dining Room THOMAS MOSER EASTWARD SIDE CHAIR 21"W X 21"D X 39"…" at bounding box center [783, 575] width 597 height 1132
click at [1058, 26] on icon "close" at bounding box center [1062, 26] width 10 height 10
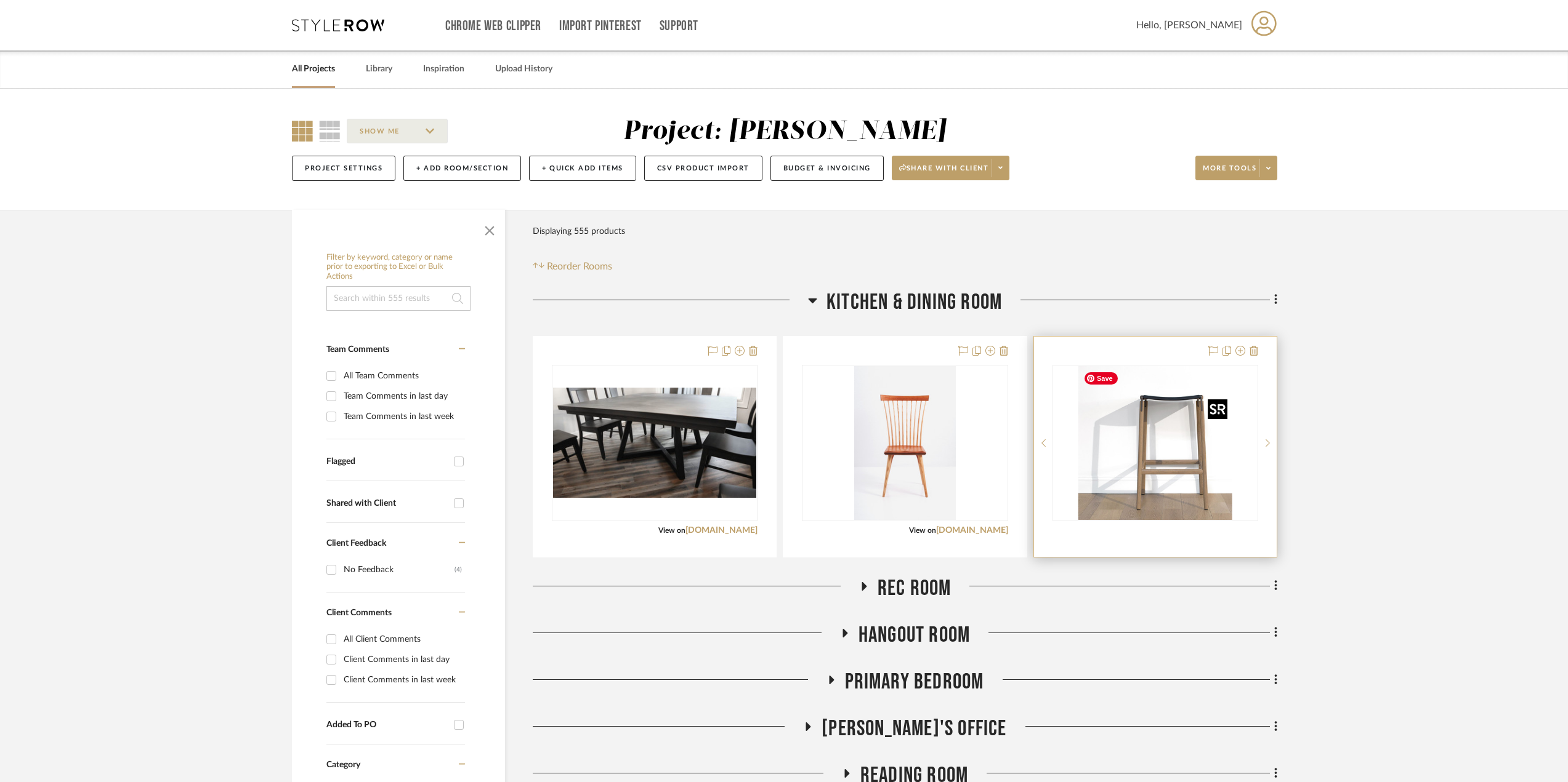
click at [1113, 480] on img "0" at bounding box center [1155, 443] width 154 height 154
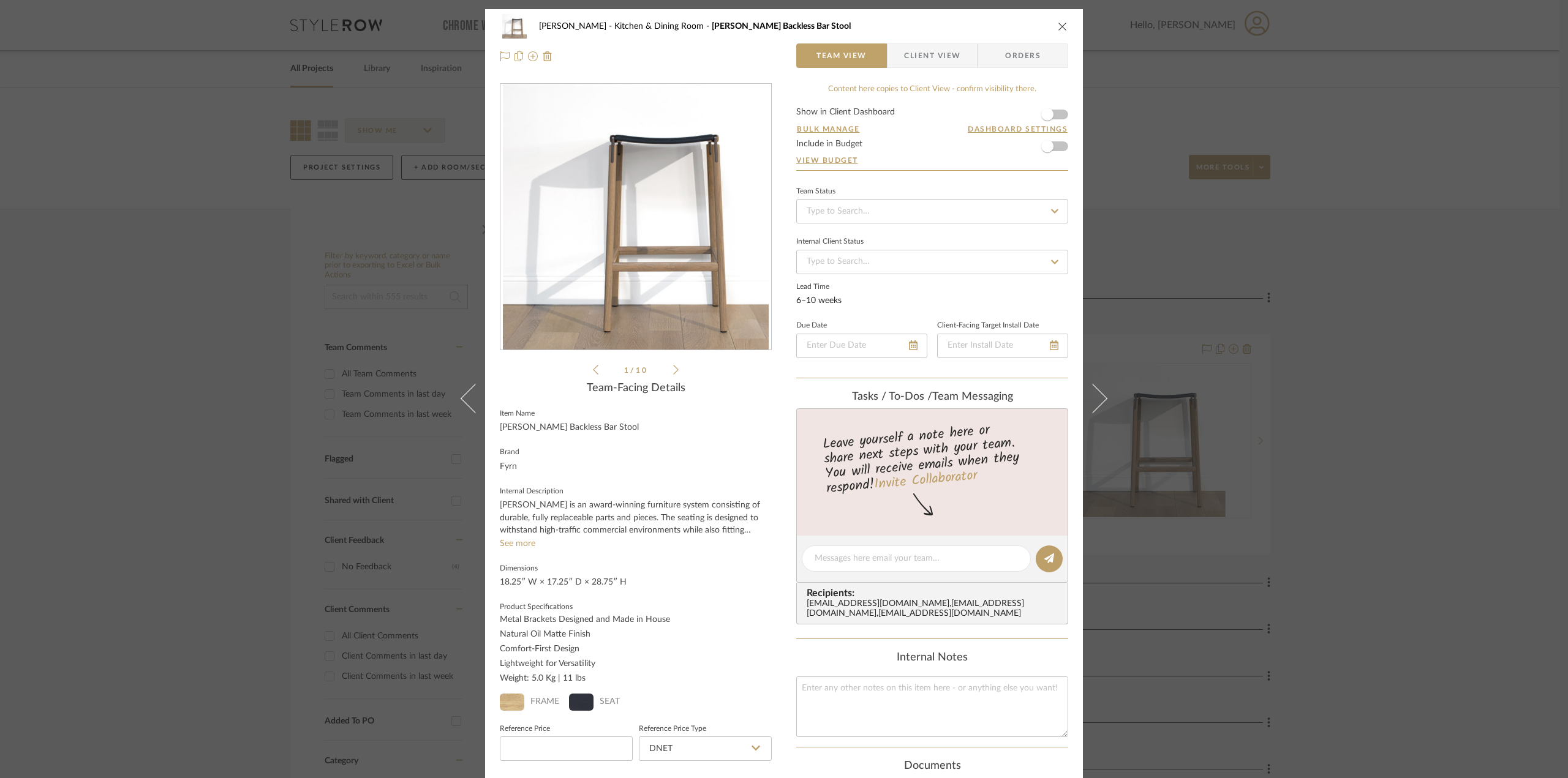
drag, startPoint x: 634, startPoint y: 581, endPoint x: 487, endPoint y: 578, distance: 147.0
click at [487, 578] on div "[PERSON_NAME] Kitchen & Dining Room [PERSON_NAME] Backless Bar Stool Team View …" at bounding box center [783, 568] width 597 height 1118
copy div "18.25″ W × 17.25″ D × 28.75″ H"
drag, startPoint x: 638, startPoint y: 484, endPoint x: 667, endPoint y: 430, distance: 61.3
click at [638, 483] on fieldset "Internal Description Fyrn Stemn is an award-winning furniture system consisting…" at bounding box center [635, 517] width 272 height 67
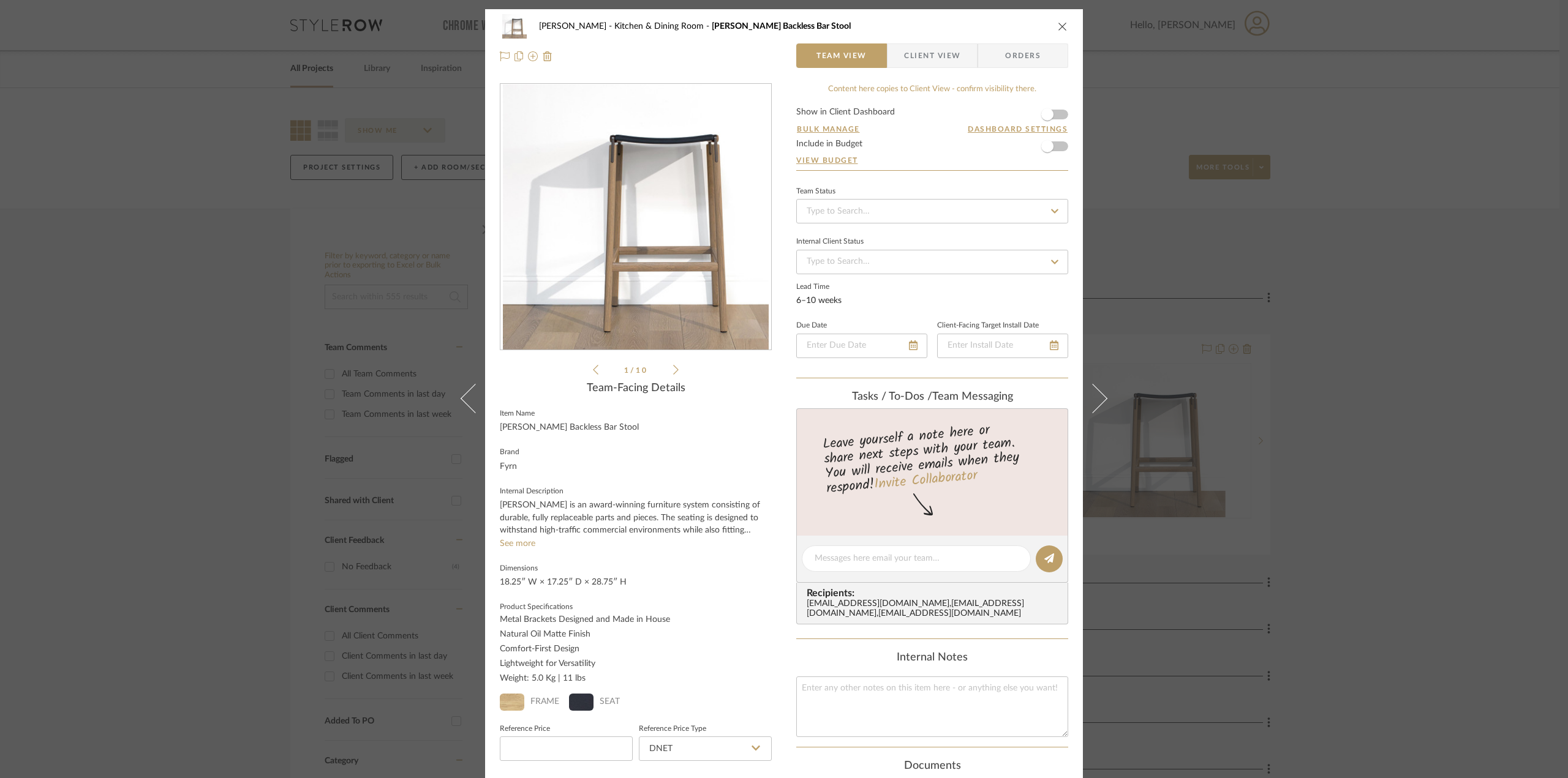
click at [1052, 30] on div "Phelps Kitchen & Dining Room Bartlett Backless Bar Stool" at bounding box center [783, 26] width 568 height 24
click at [1061, 22] on icon "close" at bounding box center [1062, 26] width 10 height 10
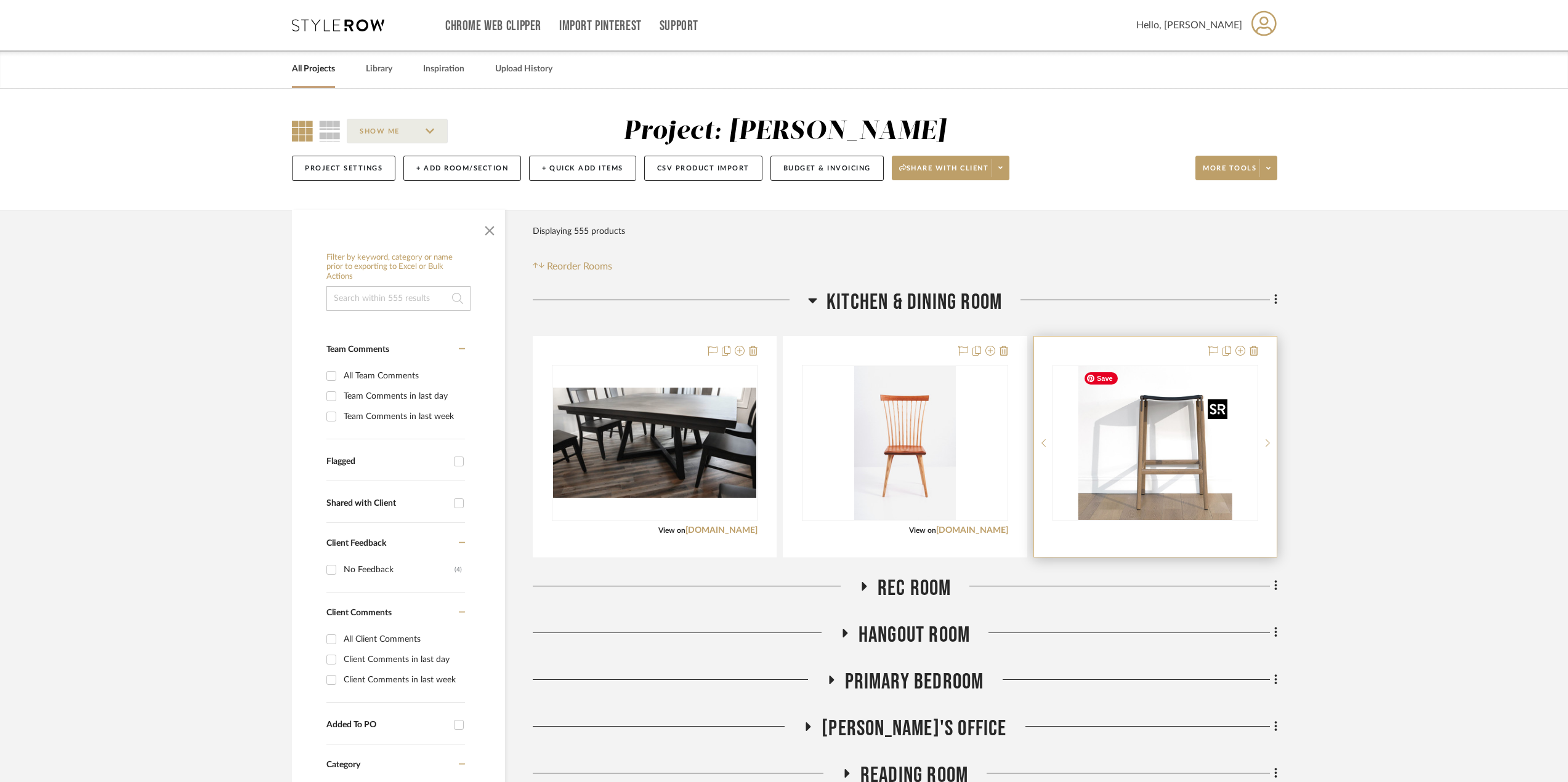
click at [1135, 478] on img "0" at bounding box center [1155, 443] width 154 height 154
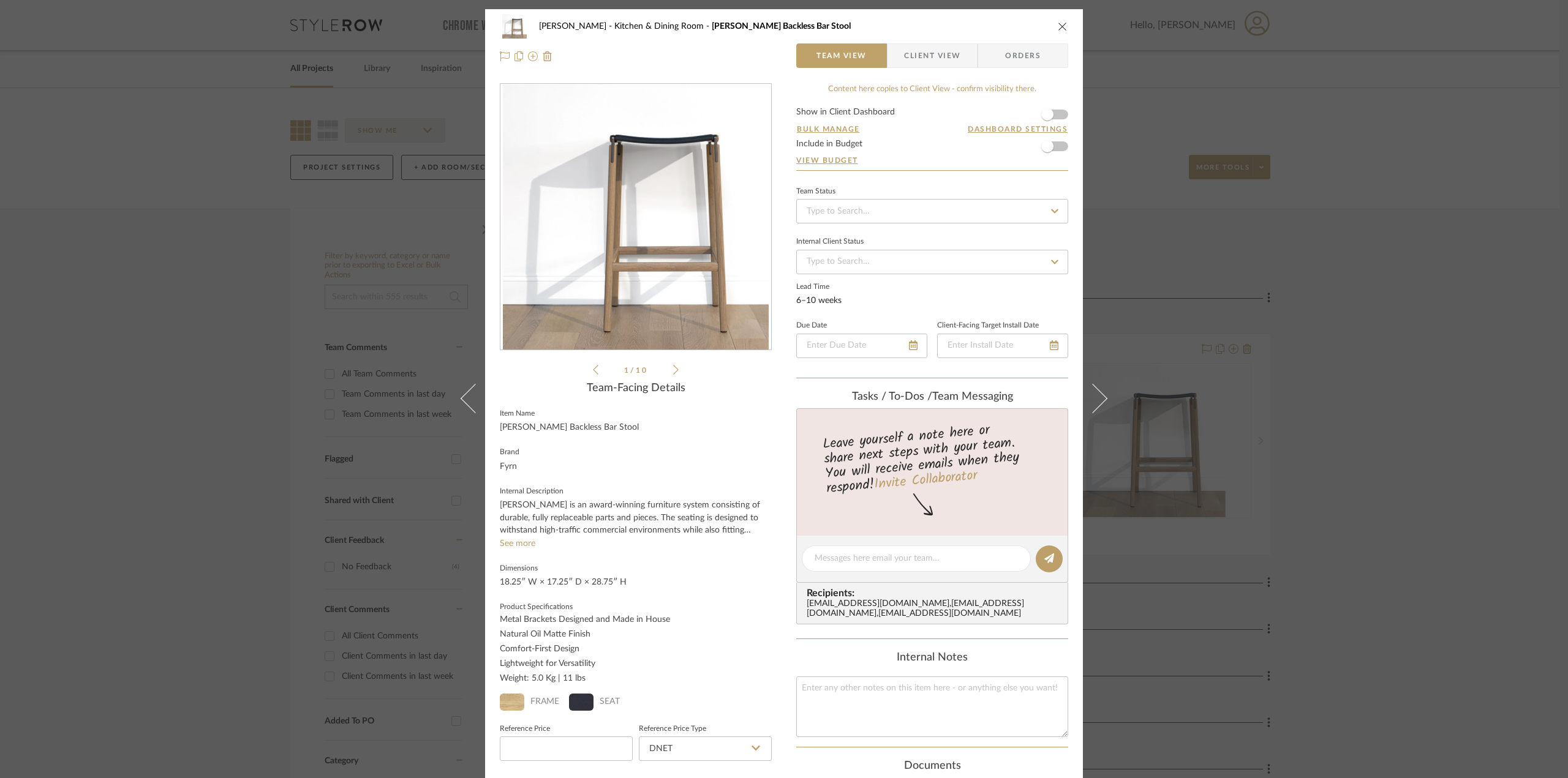
click at [673, 366] on icon at bounding box center [676, 370] width 5 height 11
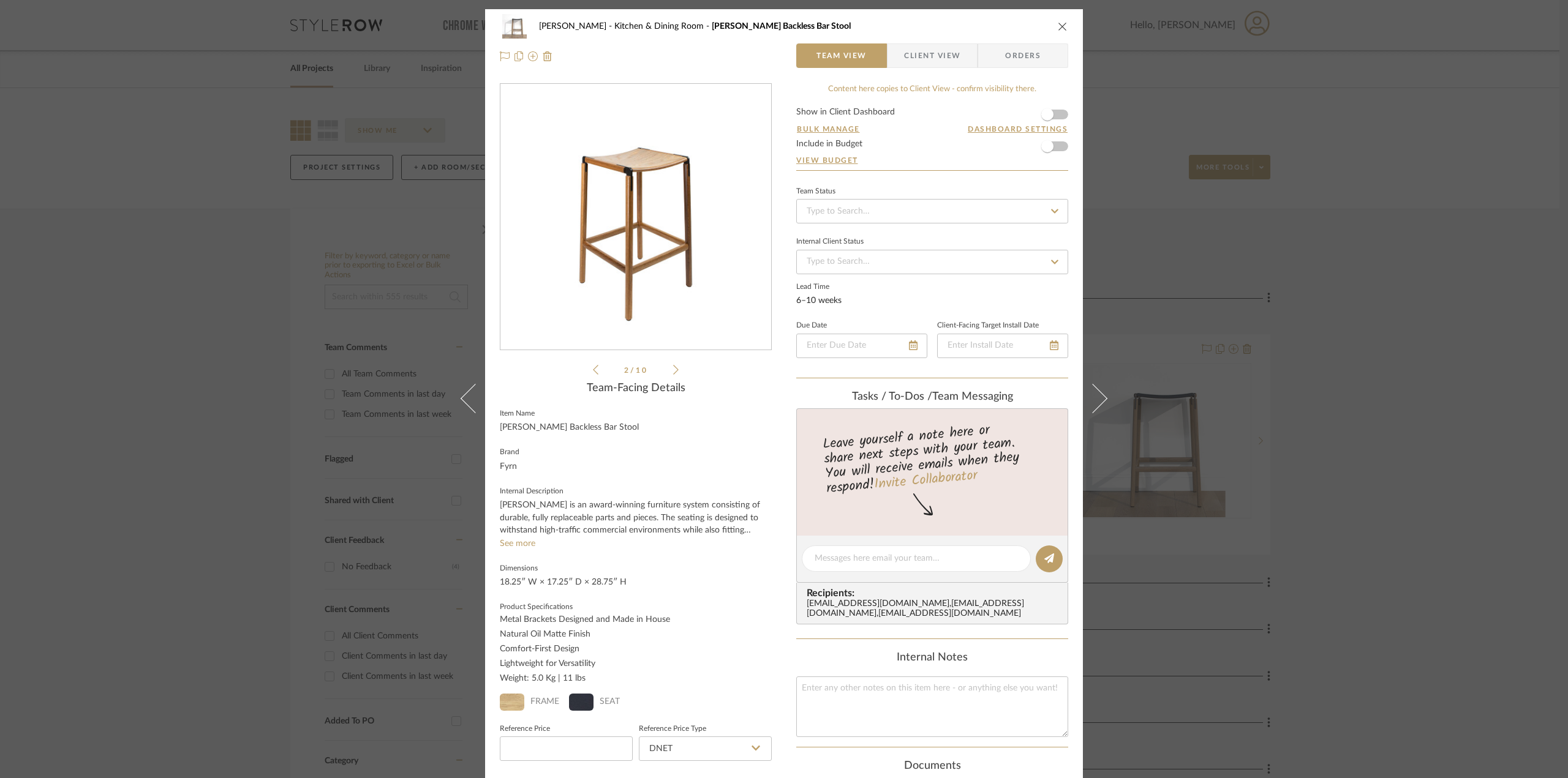
click at [673, 366] on icon at bounding box center [676, 370] width 5 height 11
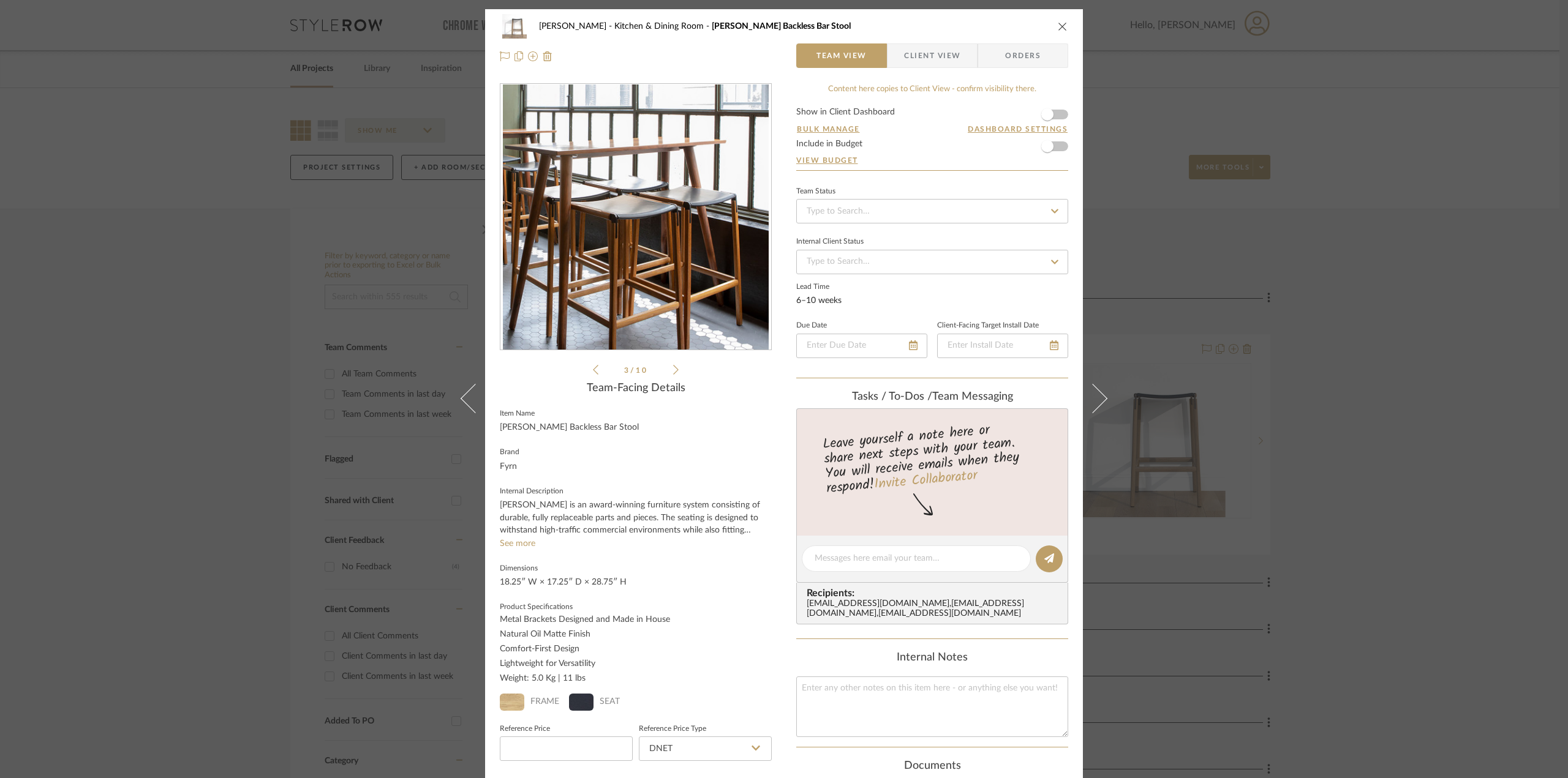
click at [673, 366] on icon at bounding box center [676, 370] width 5 height 11
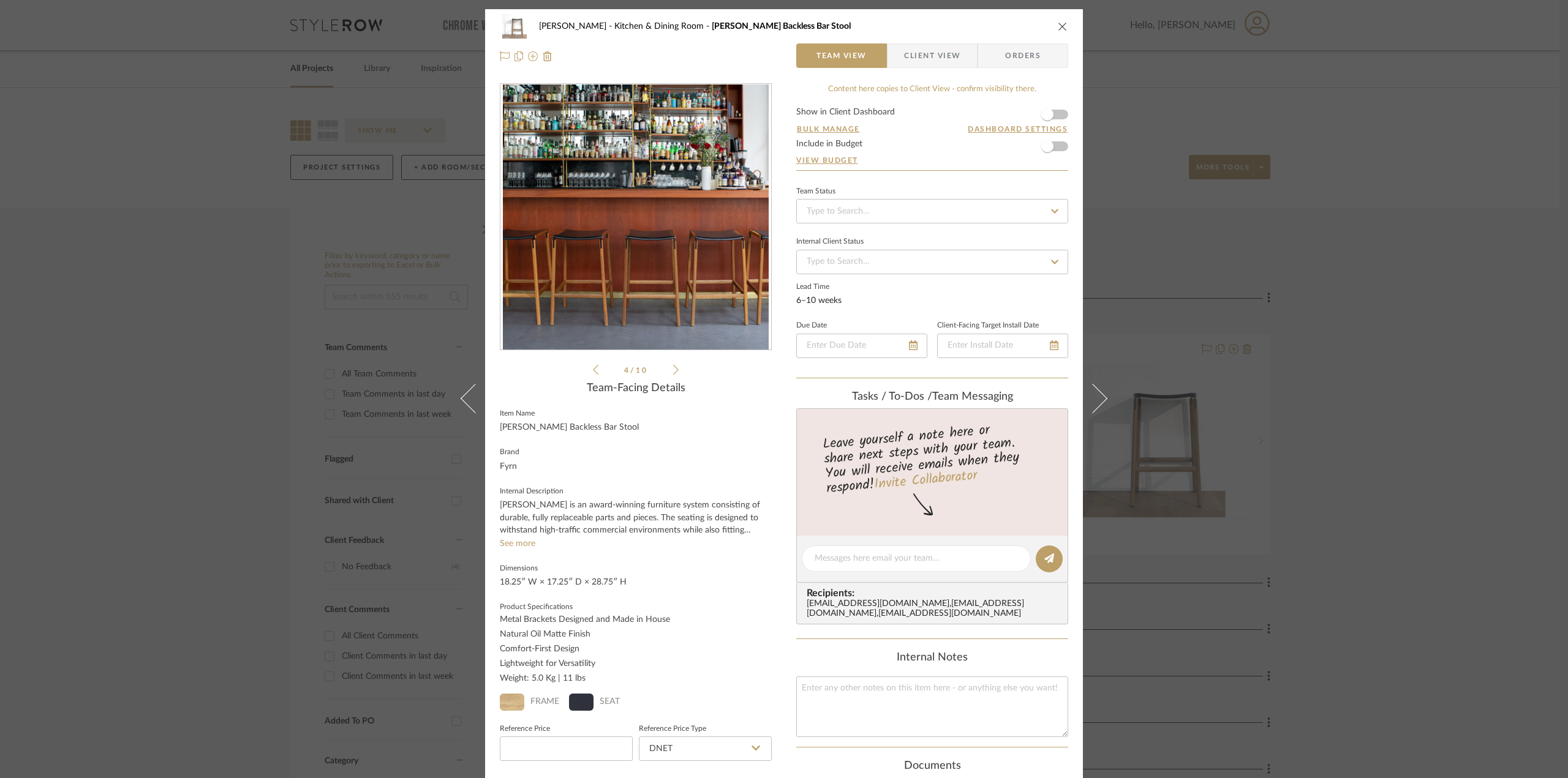
click at [585, 373] on div "Fyrn - B...earsheet.pdf Fyrn - B...earsheet.pdf 4 / 10" at bounding box center [635, 230] width 272 height 294
click at [1058, 26] on icon "close" at bounding box center [1062, 26] width 10 height 10
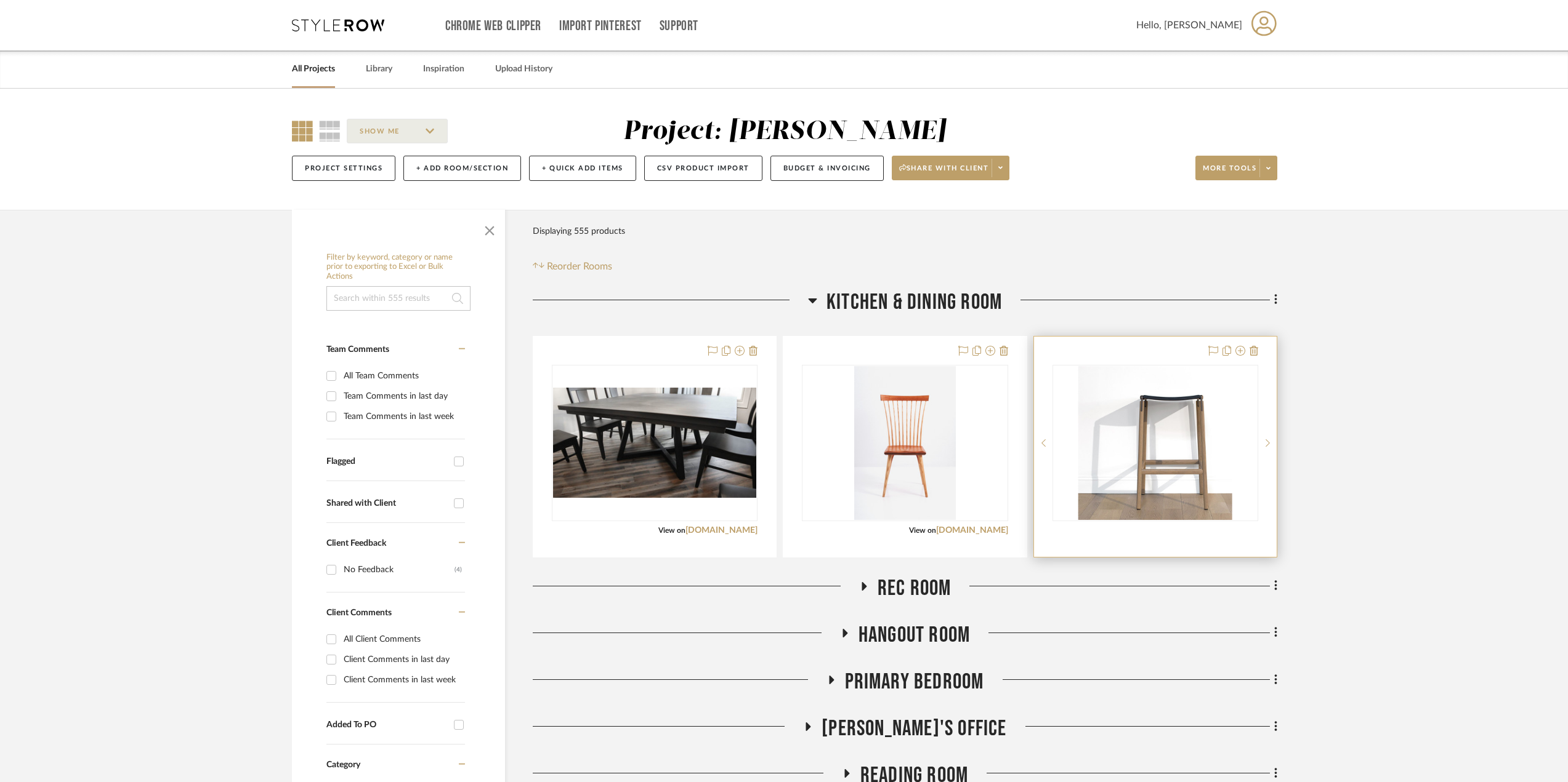
click at [1119, 537] on div at bounding box center [1155, 447] width 243 height 221
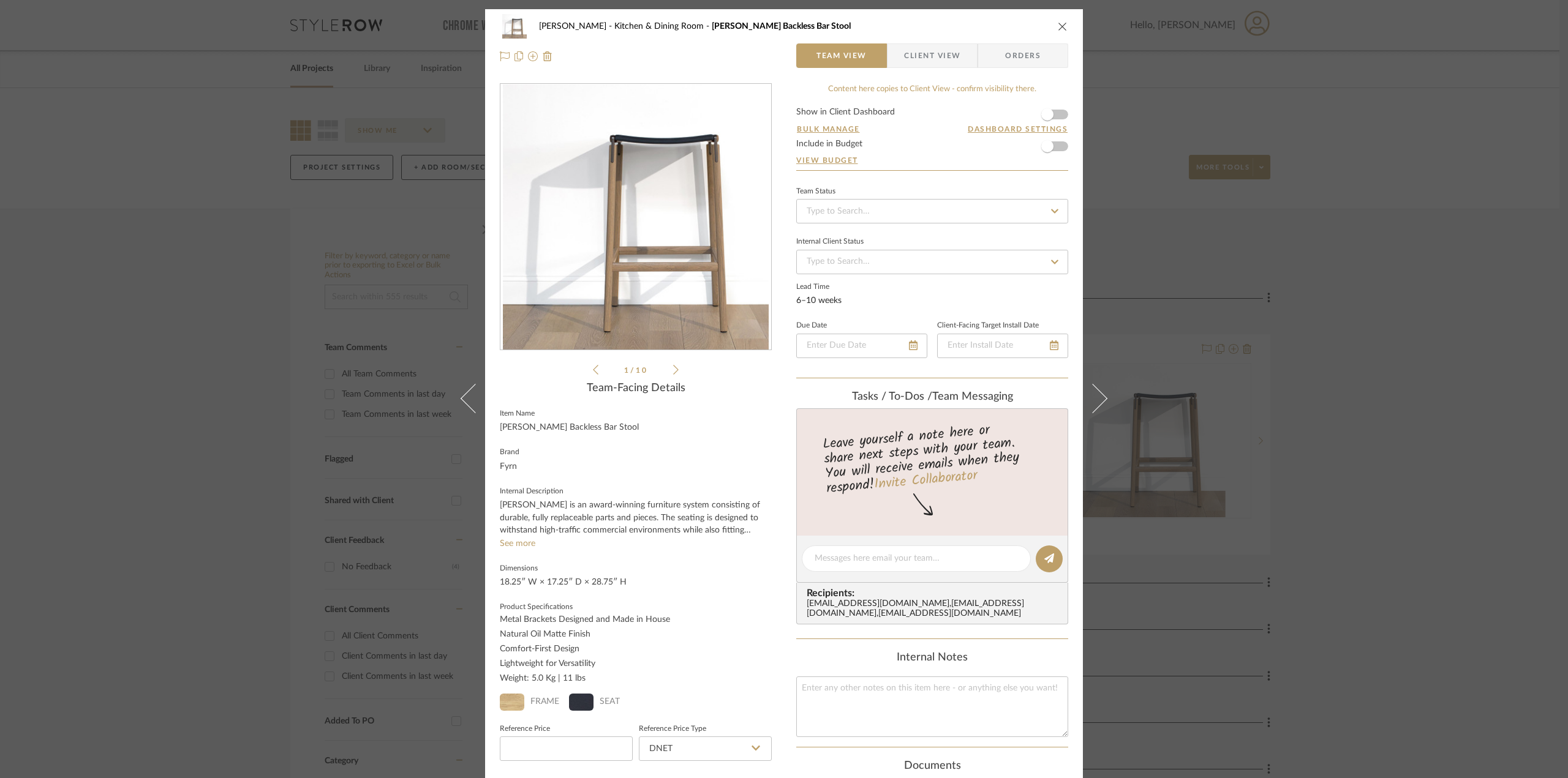
click at [1058, 26] on icon "close" at bounding box center [1062, 26] width 10 height 10
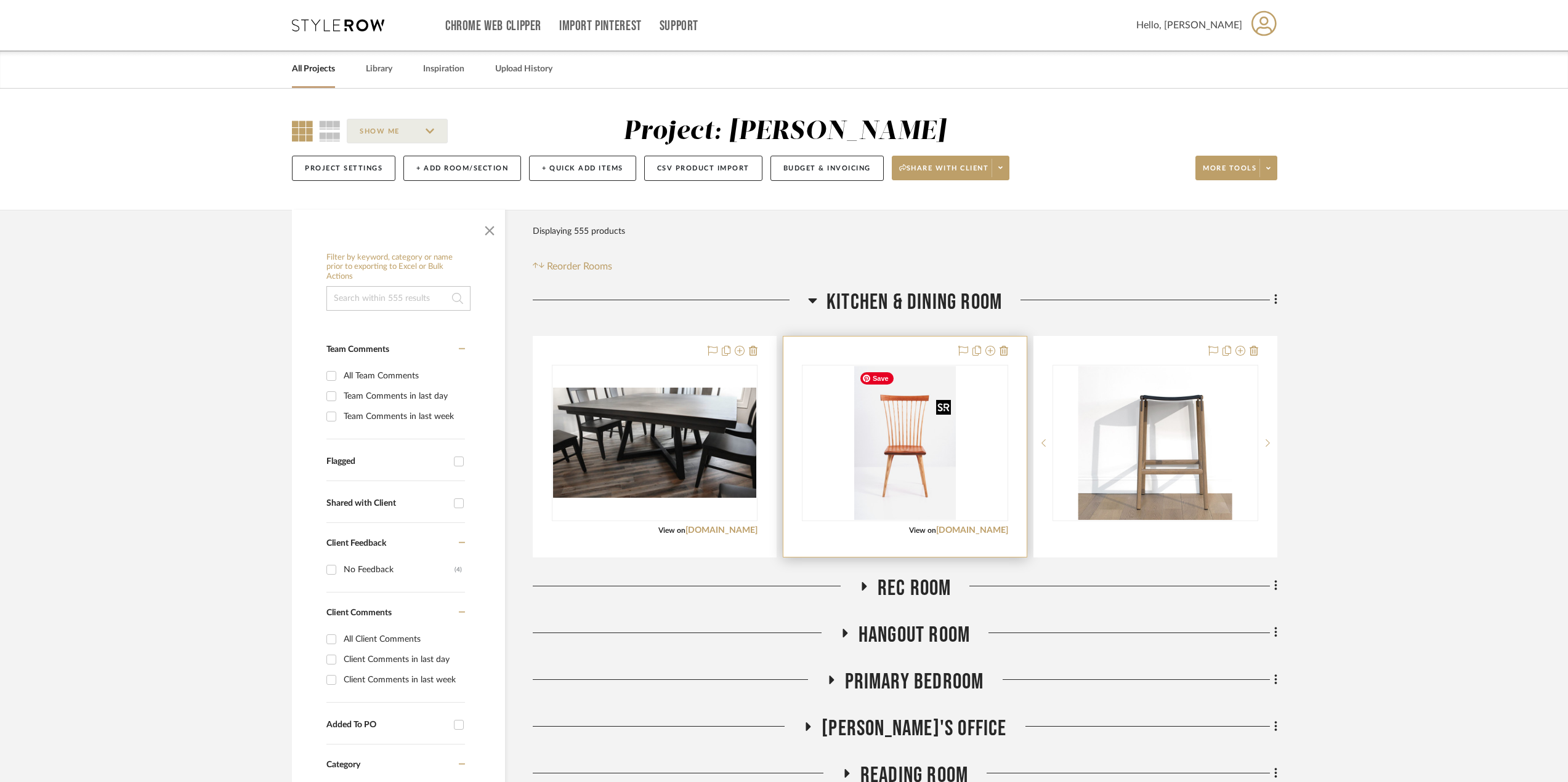
click at [867, 485] on img "0" at bounding box center [906, 443] width 103 height 154
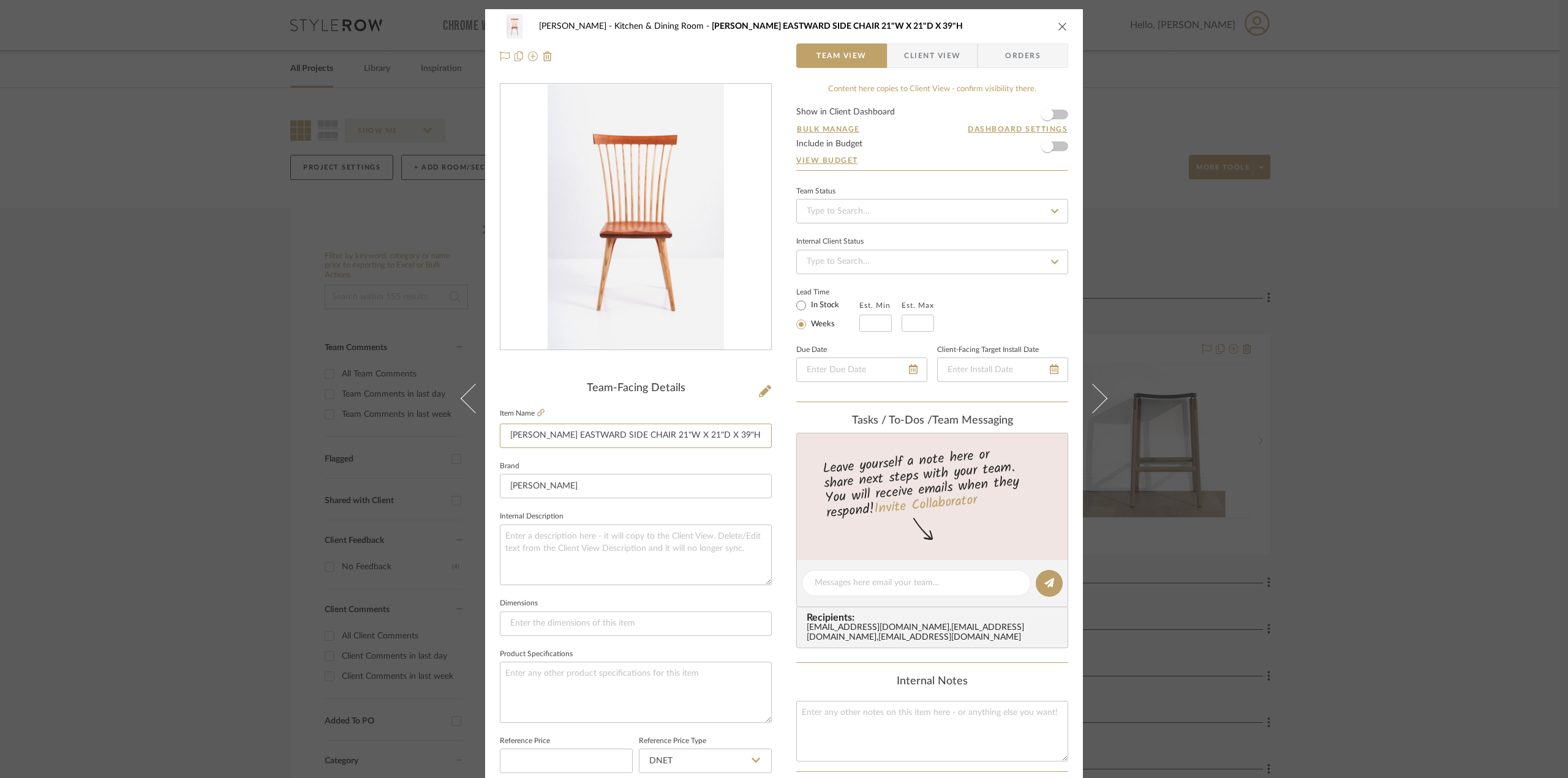
drag, startPoint x: 673, startPoint y: 432, endPoint x: 813, endPoint y: 426, distance: 140.1
click at [813, 426] on div "Phelps Kitchen & Dining Room THOMAS MOSER EASTWARD SIDE CHAIR 21"W X 21"D X 39"…" at bounding box center [783, 575] width 597 height 1132
drag, startPoint x: 725, startPoint y: 436, endPoint x: 749, endPoint y: 436, distance: 24.0
click at [725, 436] on input "[PERSON_NAME] EASTWARD SIDE CHAIR 21"W X 21"D X 39"H" at bounding box center [635, 436] width 272 height 24
drag, startPoint x: 757, startPoint y: 433, endPoint x: 436, endPoint y: 430, distance: 321.0
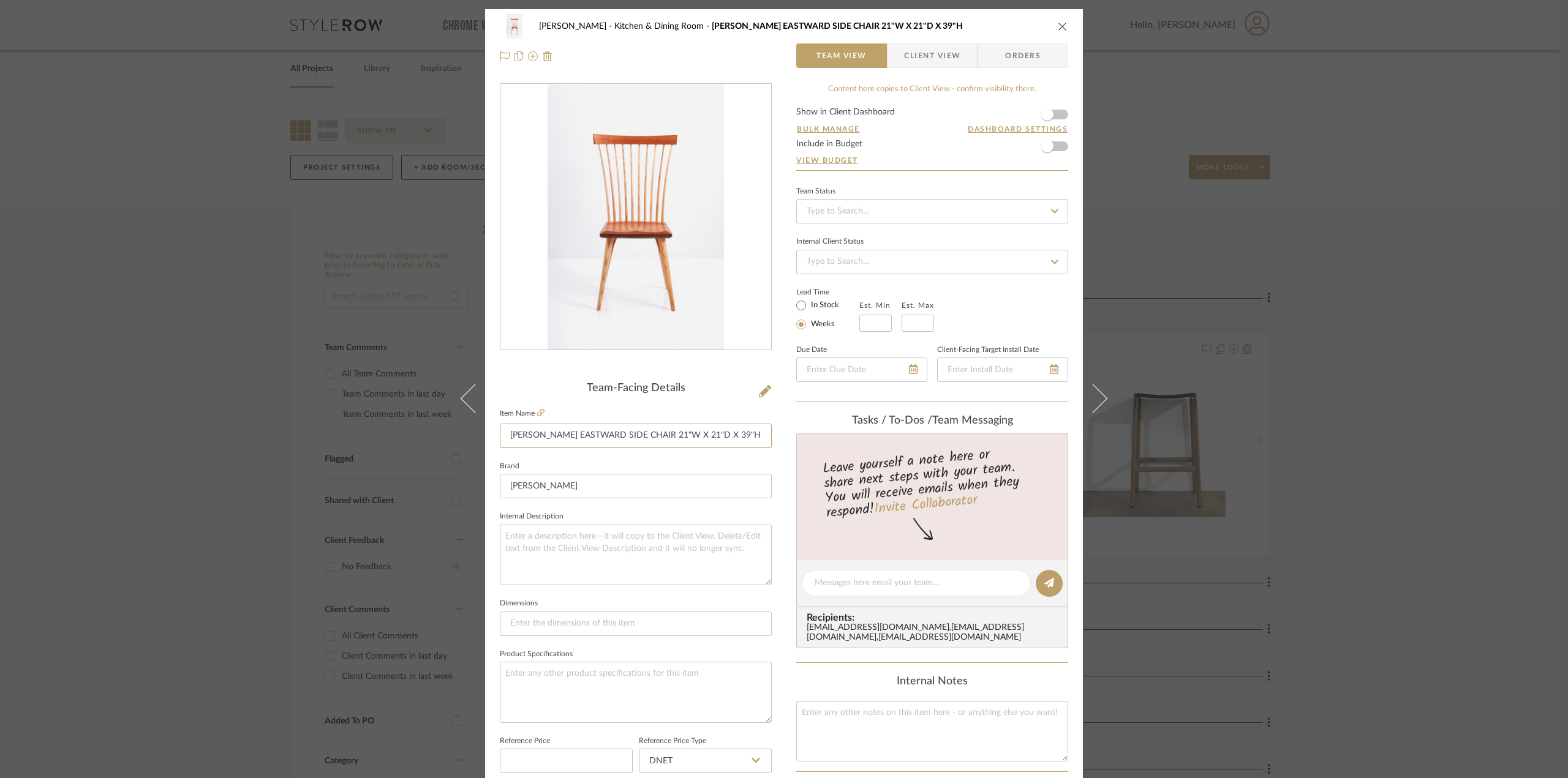
click at [436, 430] on div "Phelps Kitchen & Dining Room THOMAS MOSER EASTWARD SIDE CHAIR 21"W X 21"D X 39"…" at bounding box center [784, 389] width 1568 height 778
click at [1060, 29] on icon "close" at bounding box center [1062, 26] width 10 height 10
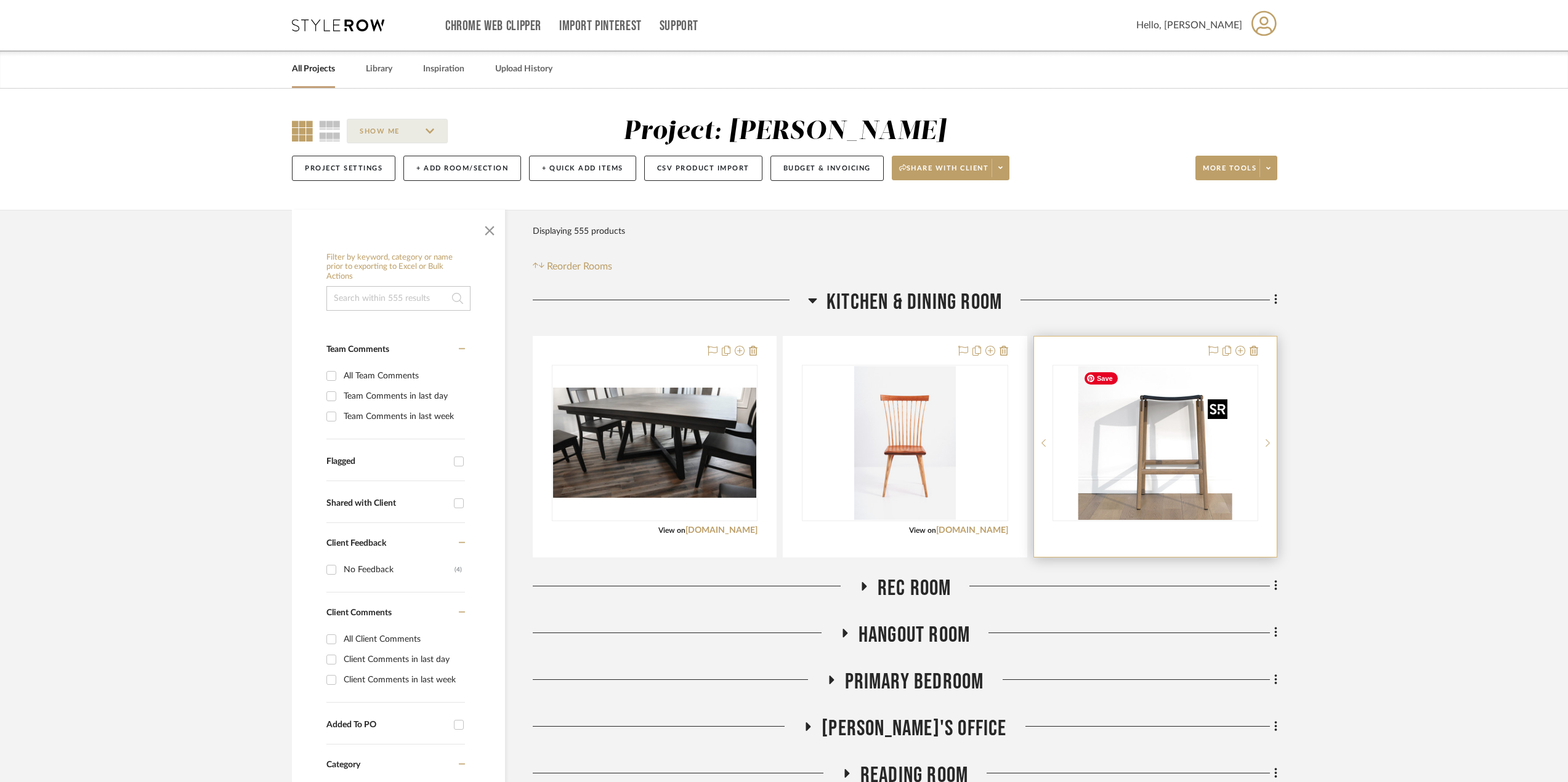
click at [1131, 467] on img "0" at bounding box center [1155, 443] width 154 height 154
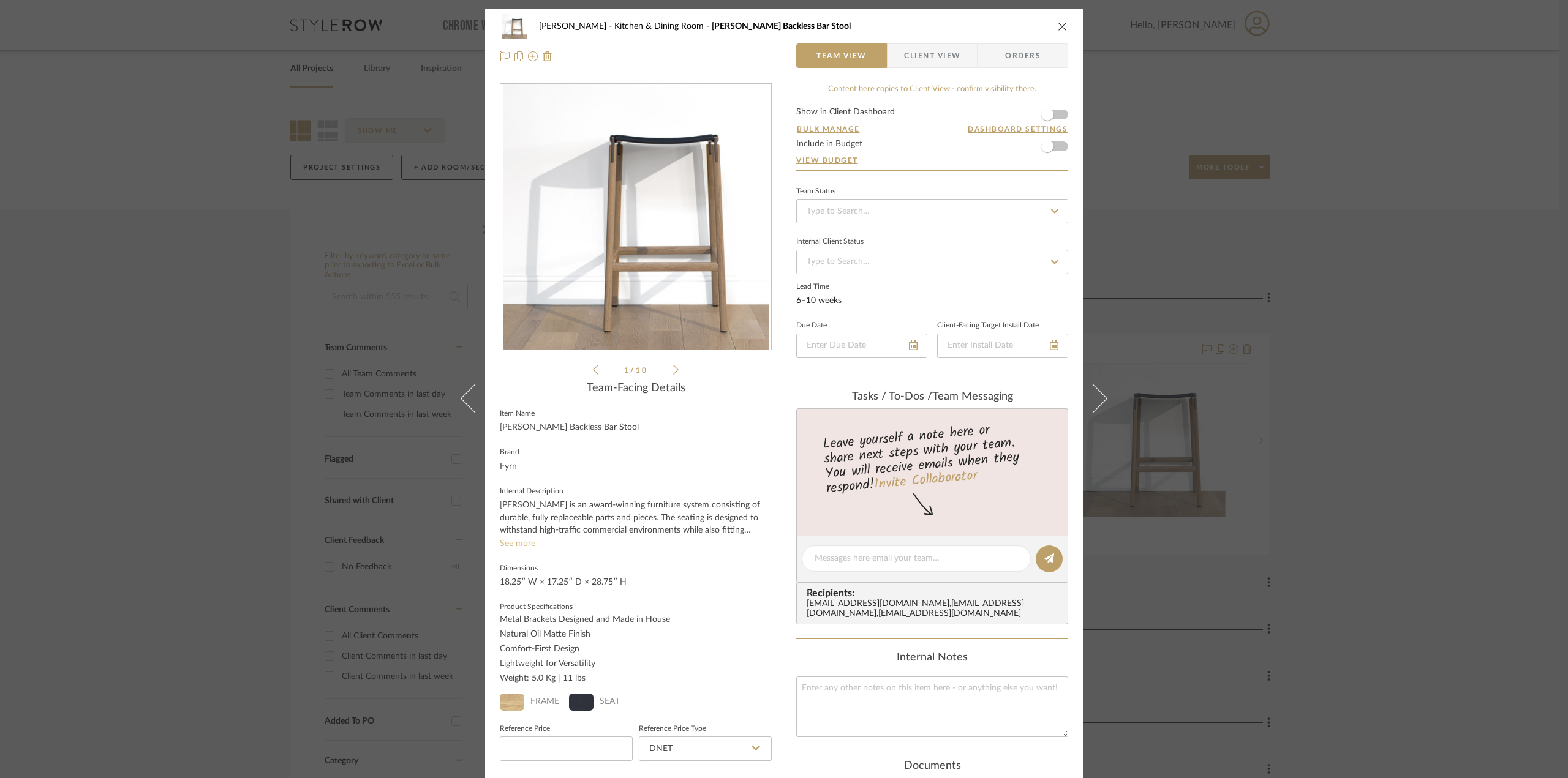
click at [520, 542] on link "See more" at bounding box center [517, 544] width 35 height 10
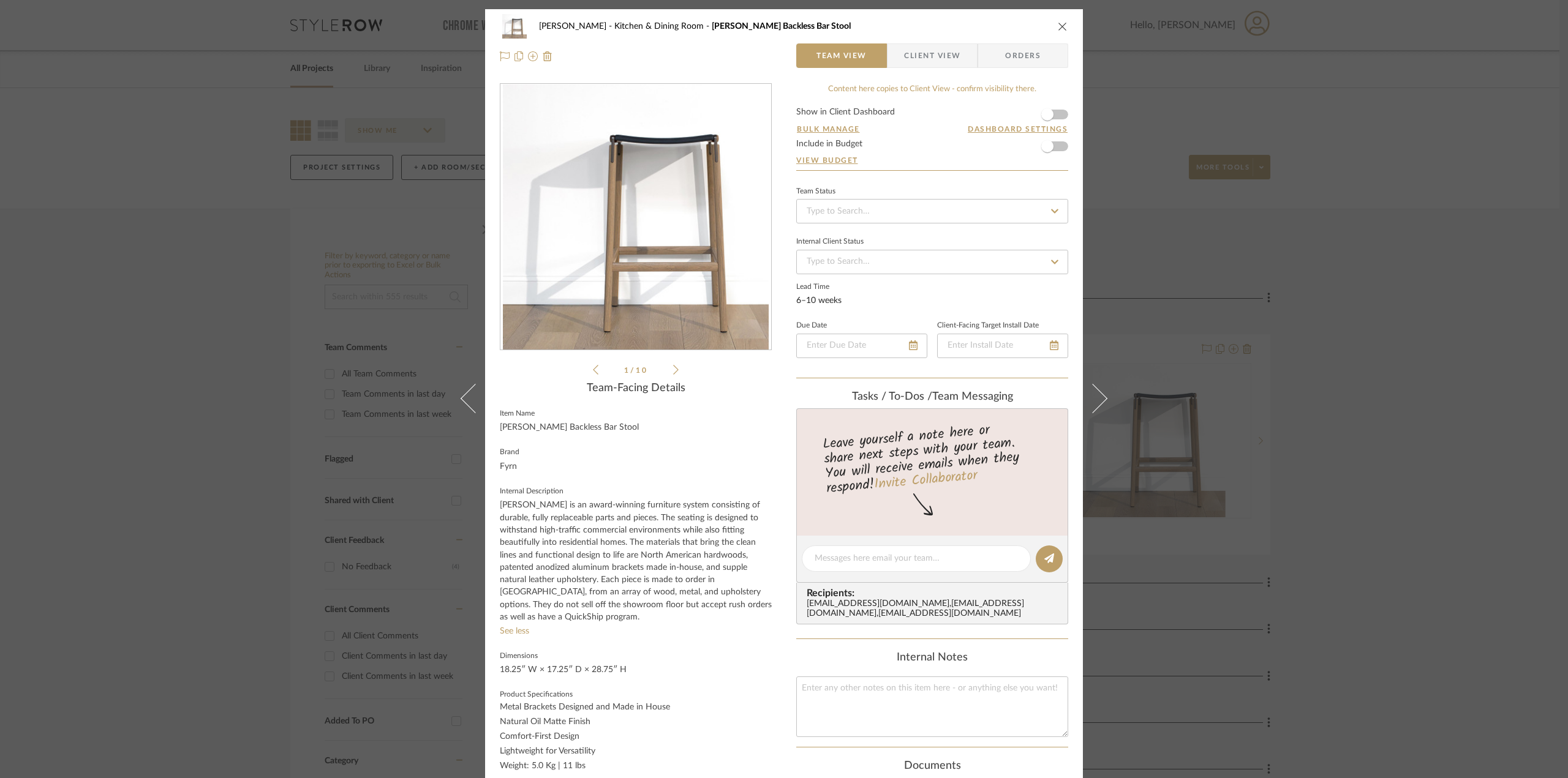
click at [1060, 23] on icon "close" at bounding box center [1062, 26] width 10 height 10
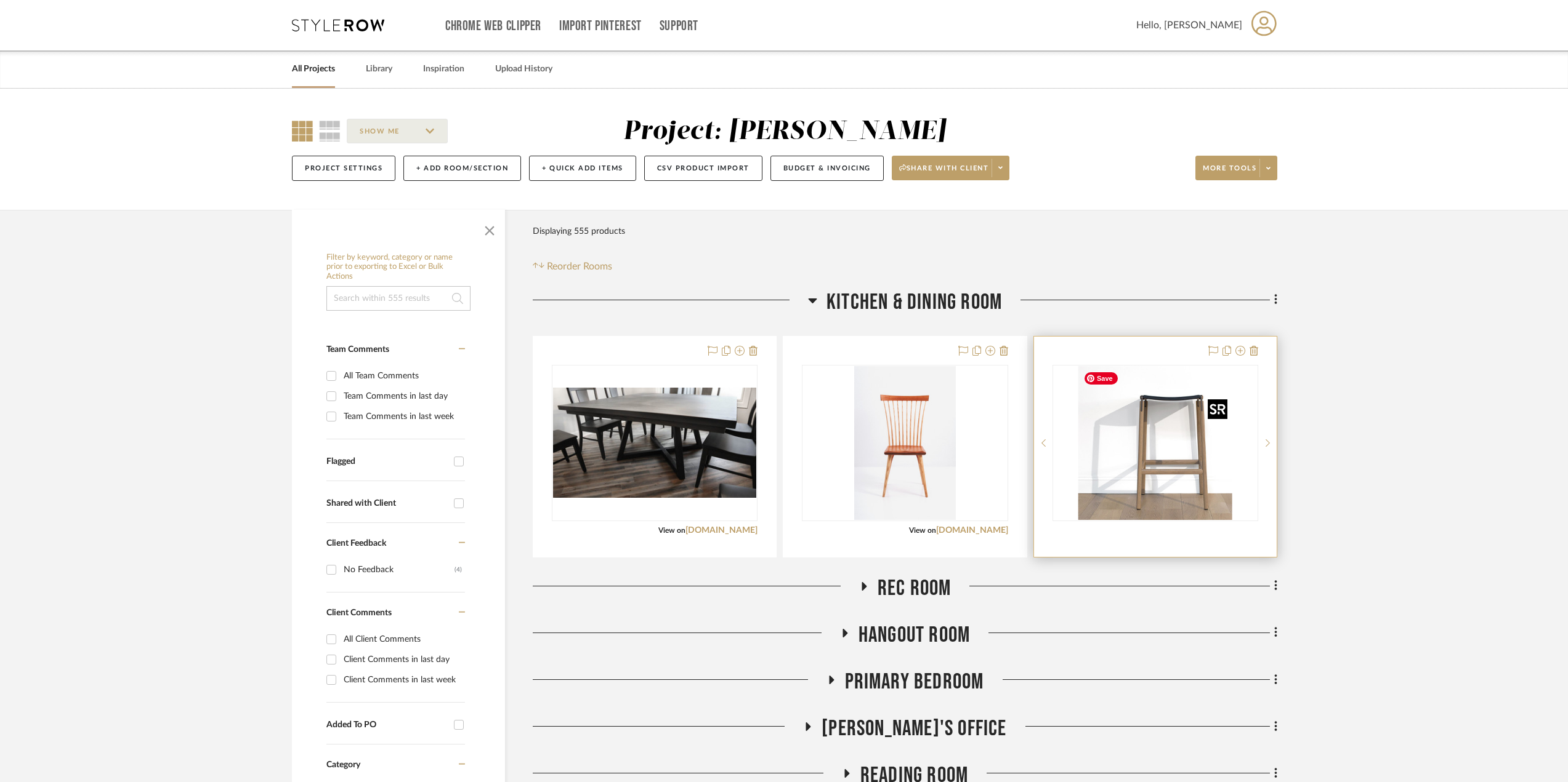
click at [1173, 468] on img "0" at bounding box center [1155, 443] width 154 height 154
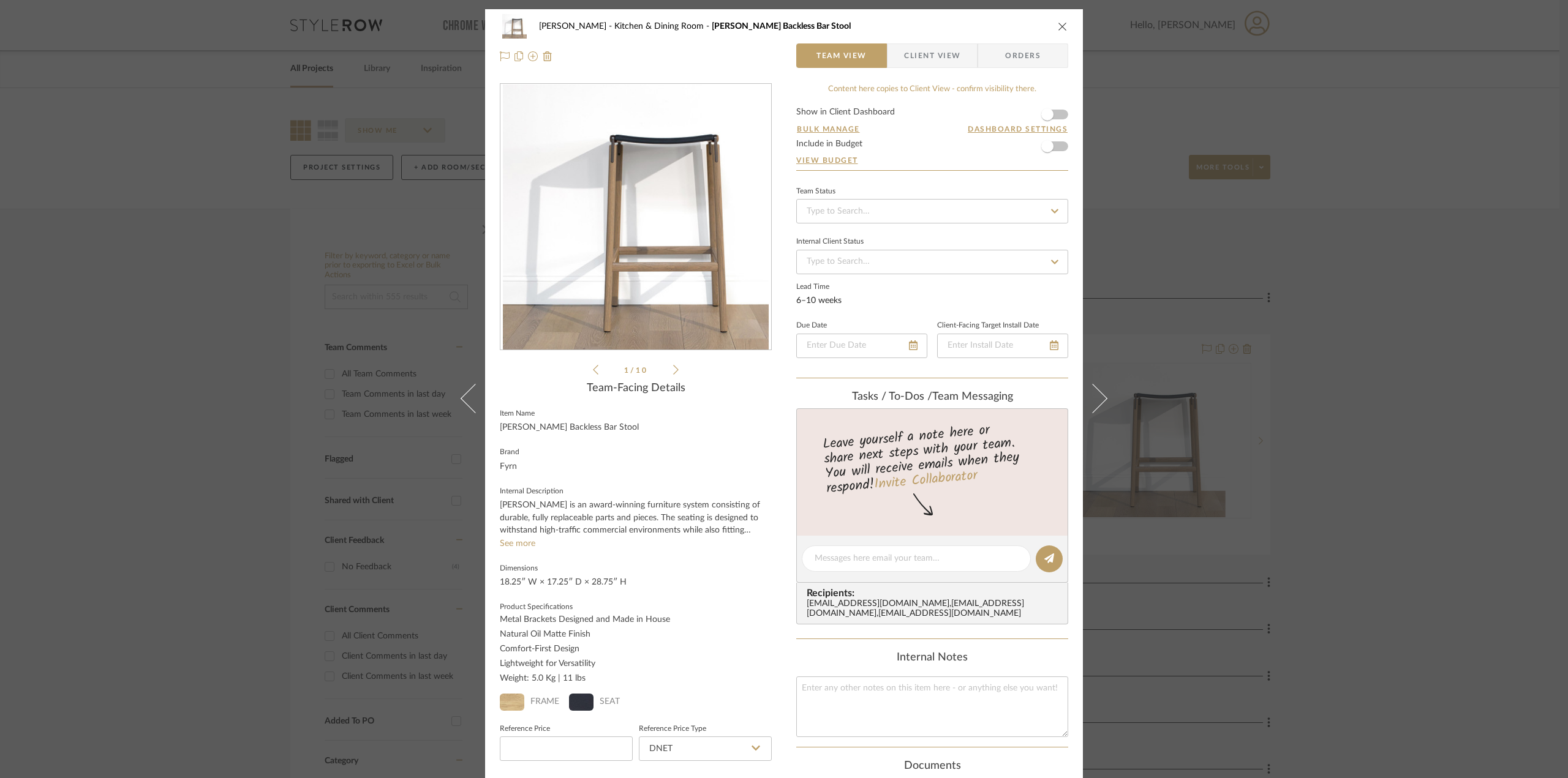
click at [932, 48] on span "Client View" at bounding box center [932, 55] width 56 height 24
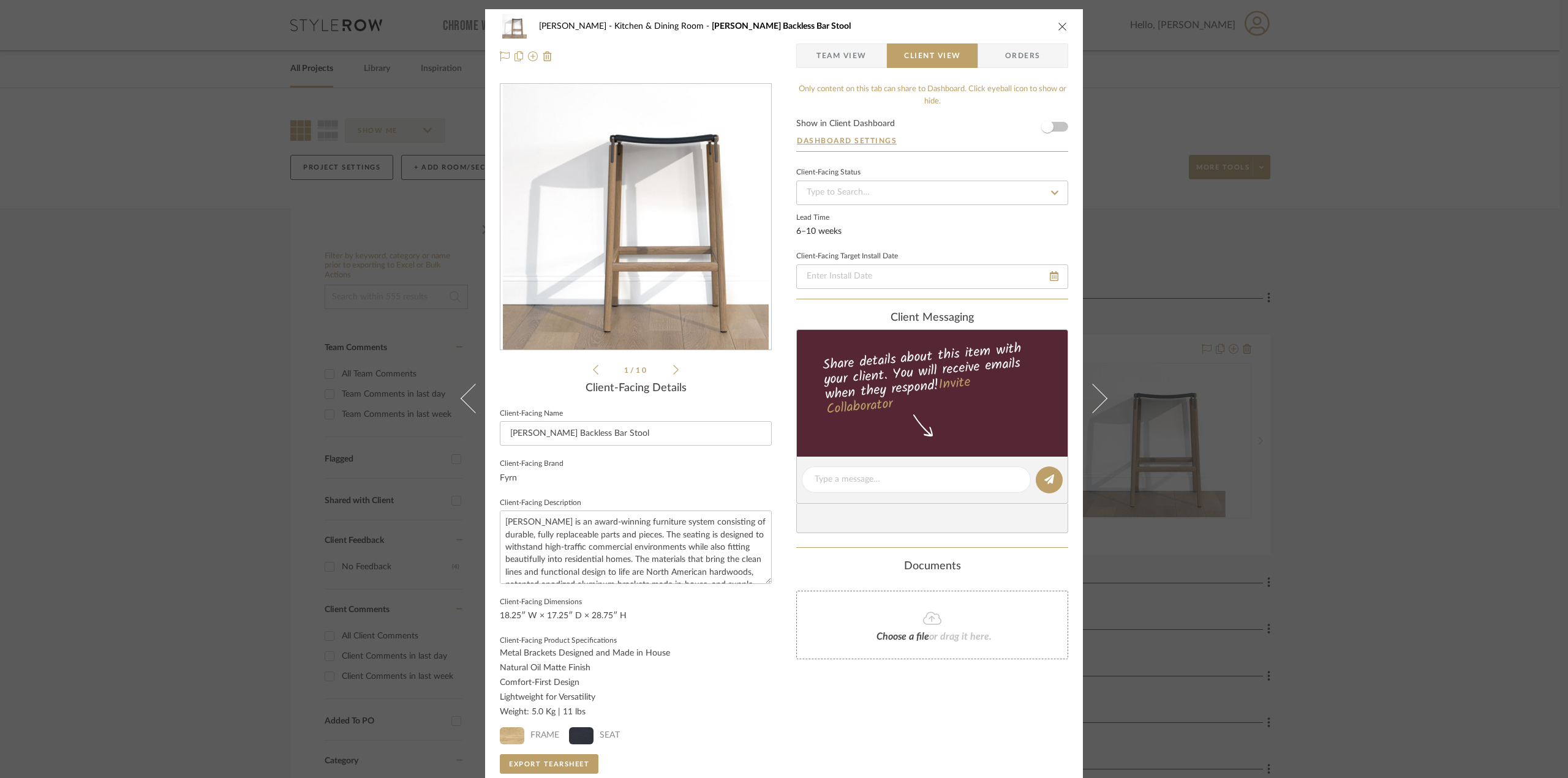
click at [858, 48] on span "Team View" at bounding box center [841, 55] width 50 height 24
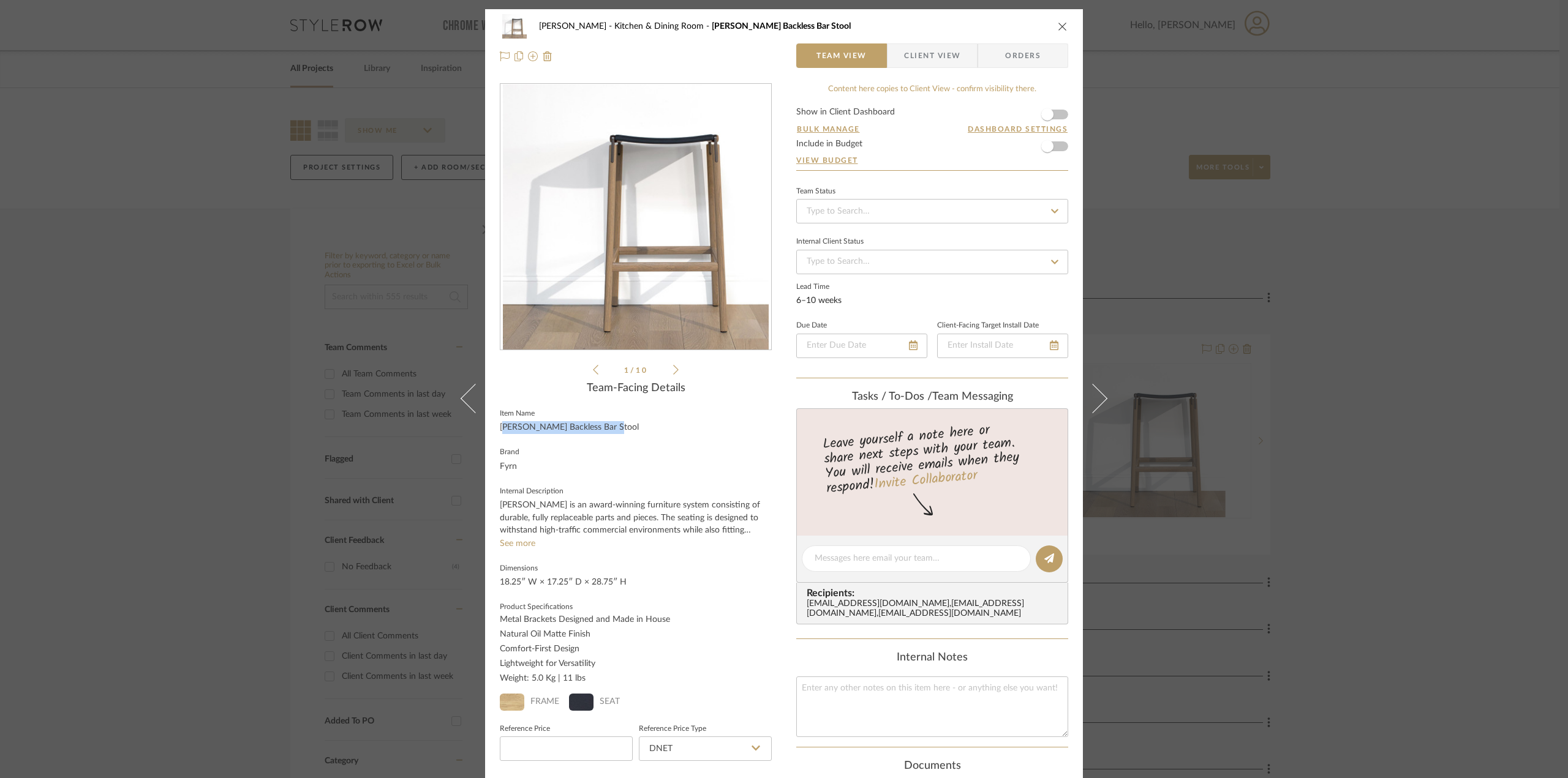
drag, startPoint x: 597, startPoint y: 424, endPoint x: 492, endPoint y: 424, distance: 105.0
click at [492, 424] on div "[PERSON_NAME] Kitchen & Dining Room [PERSON_NAME] Backless Bar Stool Team View …" at bounding box center [783, 568] width 597 height 1118
copy div "[PERSON_NAME] Backless Bar Stool"
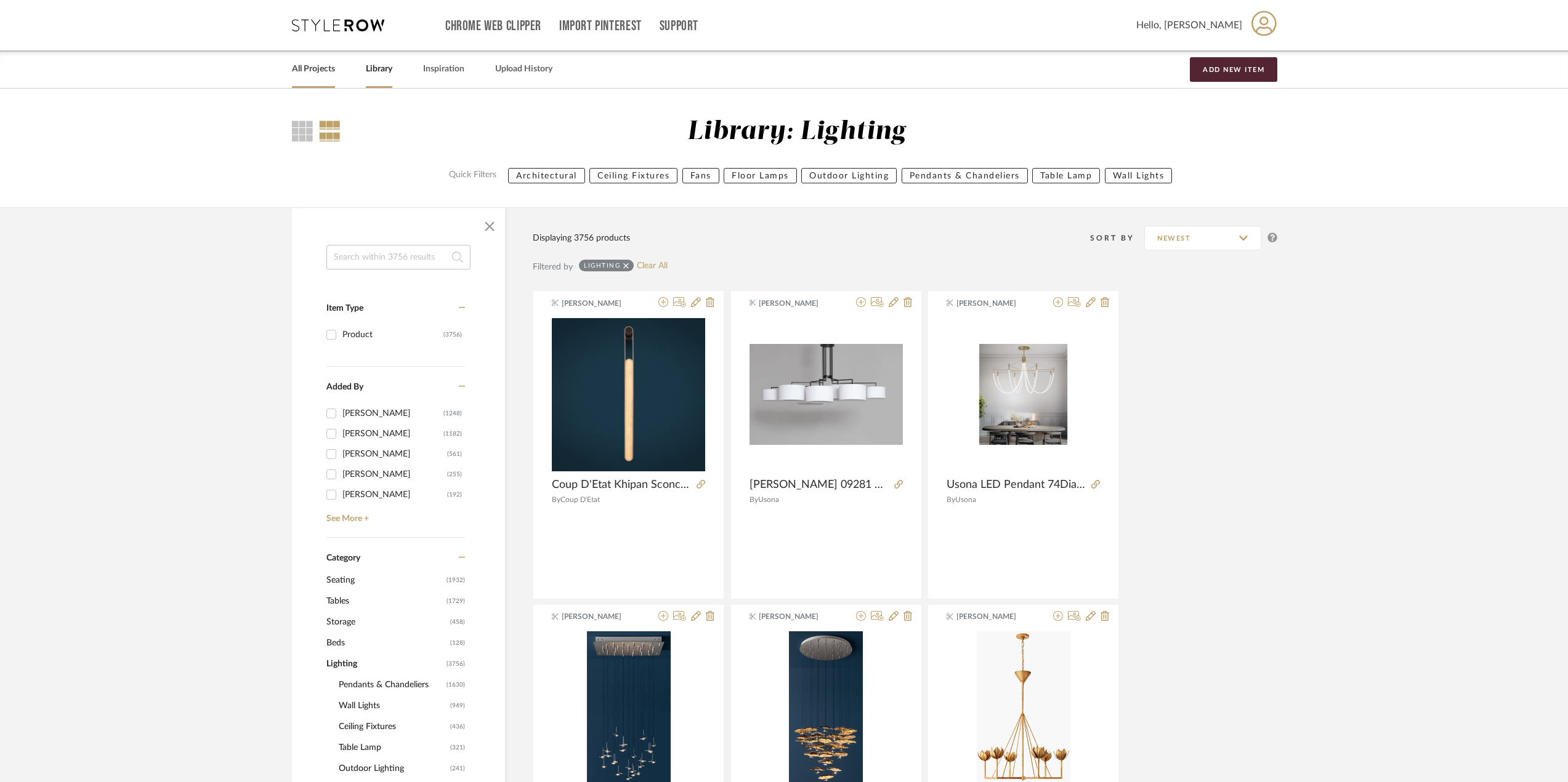
click at [319, 70] on link "All Projects" at bounding box center [314, 69] width 43 height 17
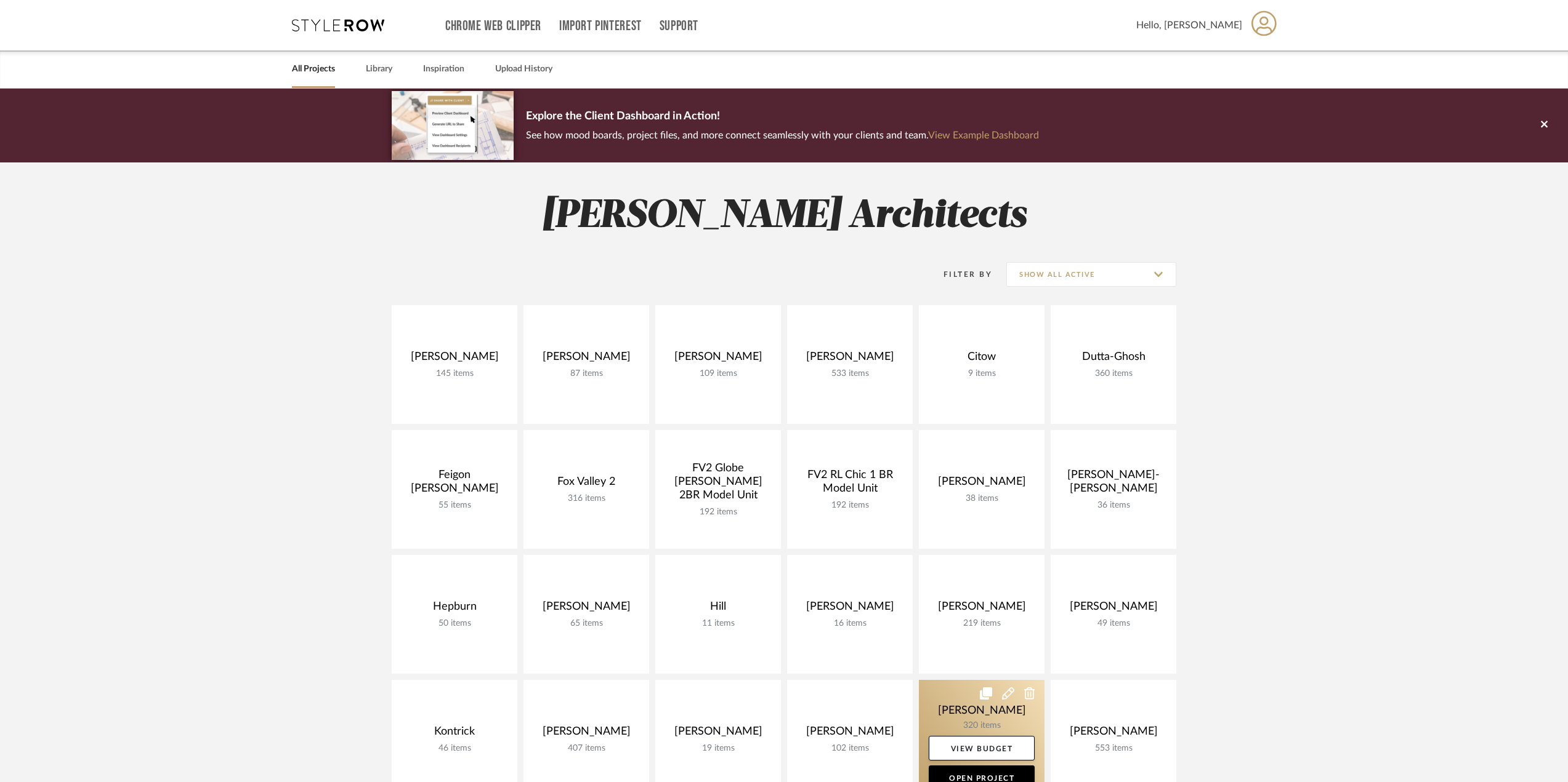
scroll to position [246, 0]
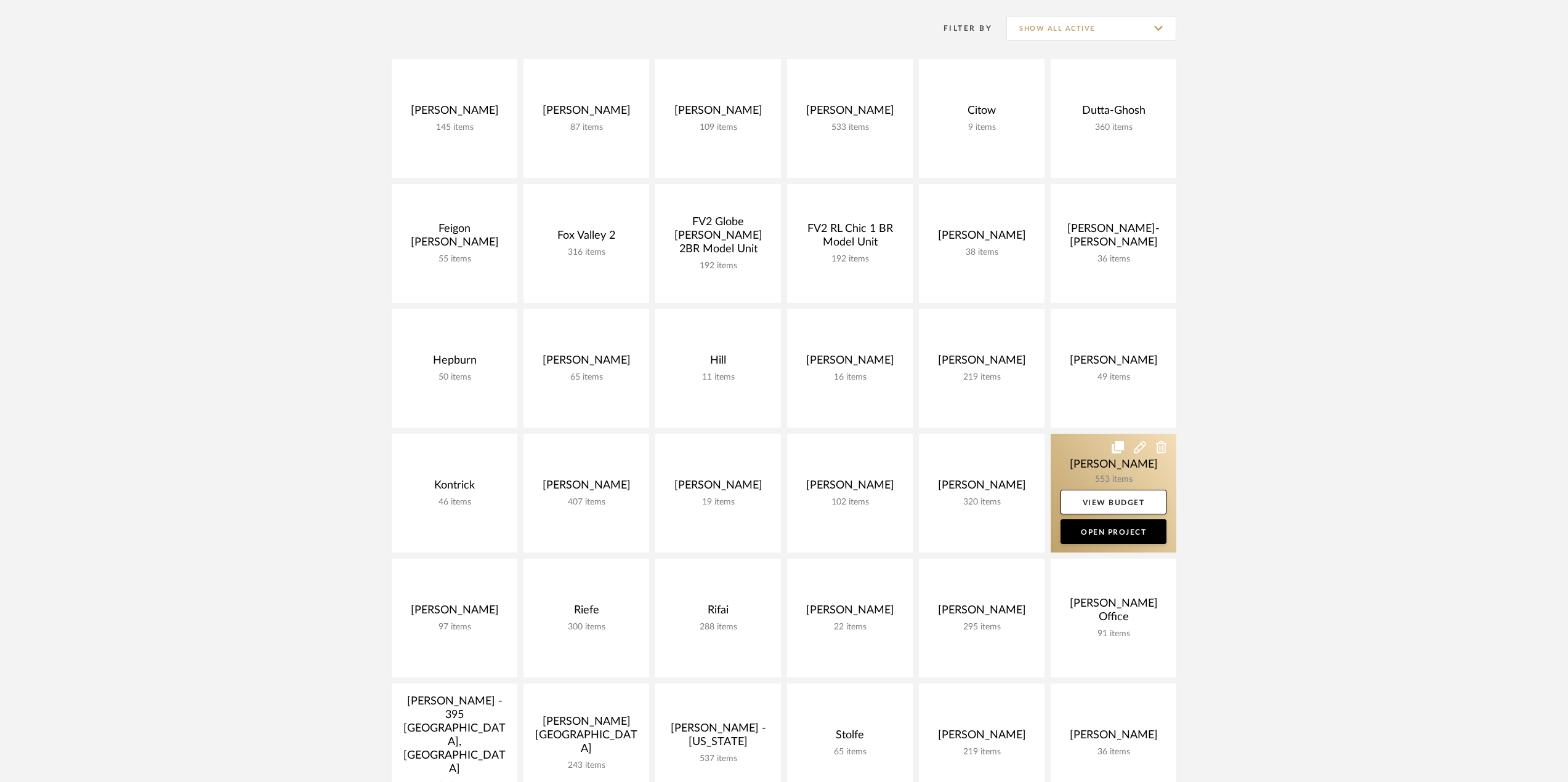
click at [1126, 469] on link at bounding box center [1113, 493] width 126 height 119
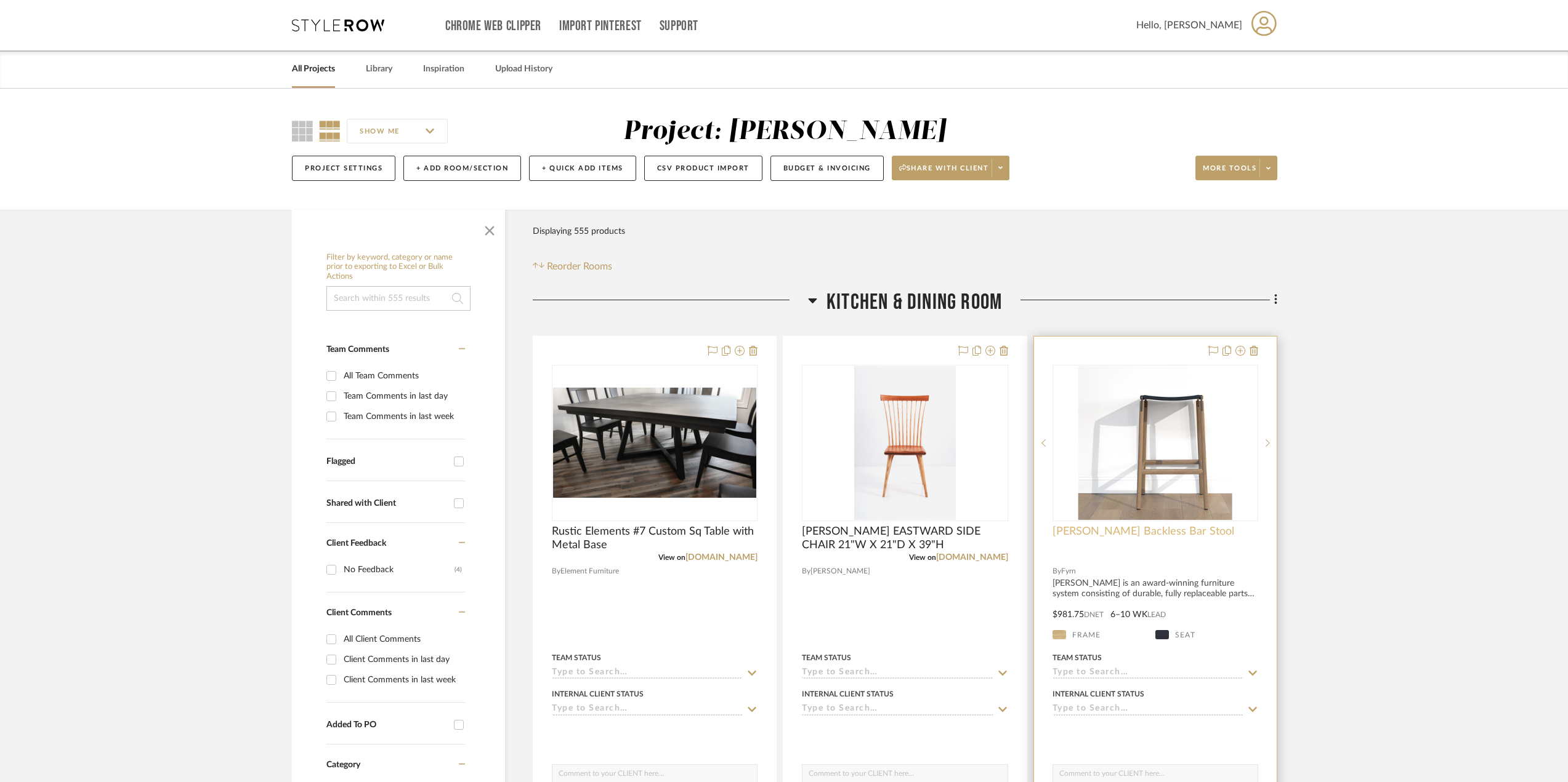
click at [1167, 531] on span "[PERSON_NAME] Backless Bar Stool" at bounding box center [1143, 532] width 182 height 14
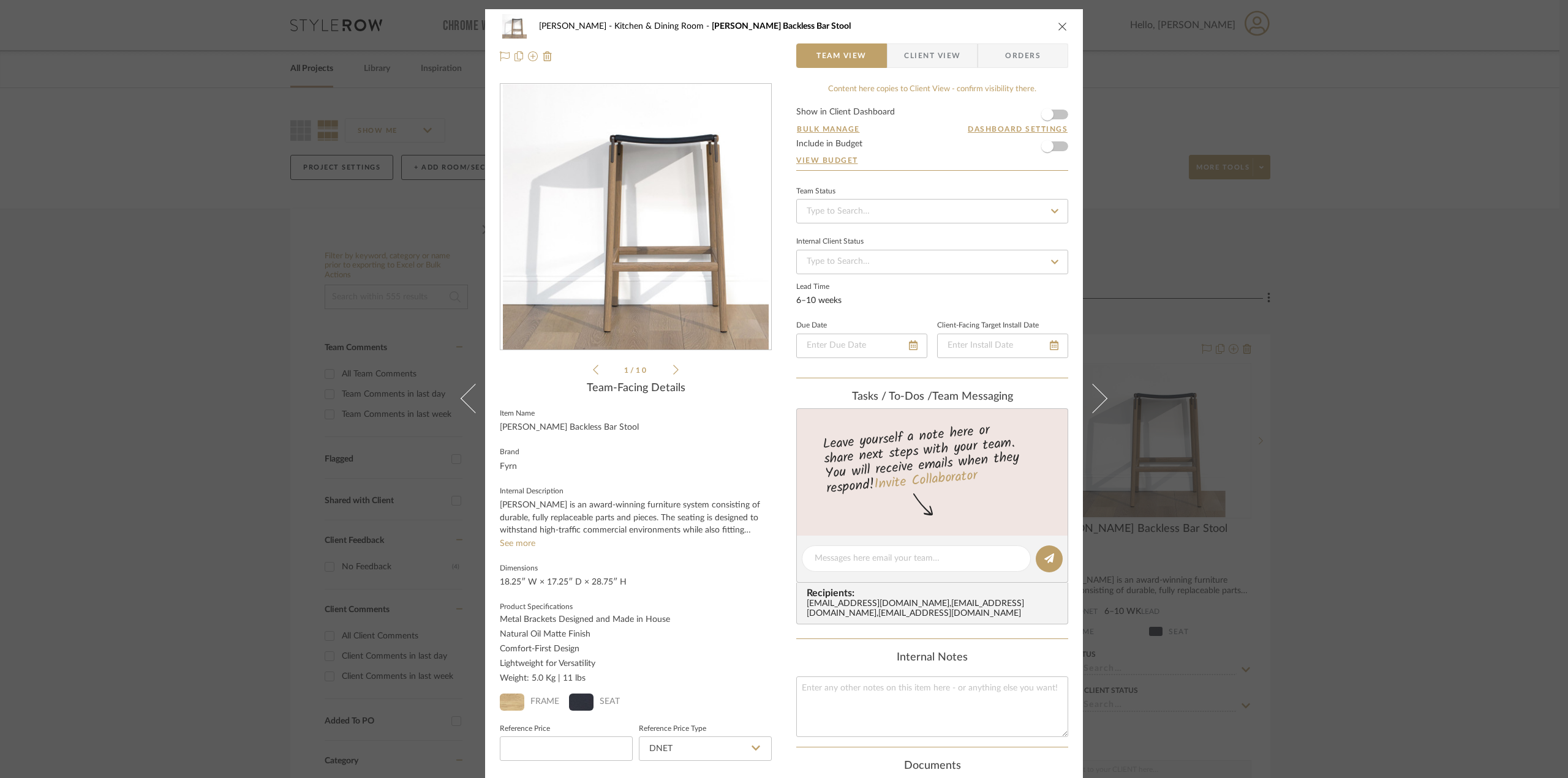
click at [669, 368] on ul "1 / 10" at bounding box center [635, 369] width 86 height 15
click at [673, 367] on icon at bounding box center [676, 370] width 5 height 11
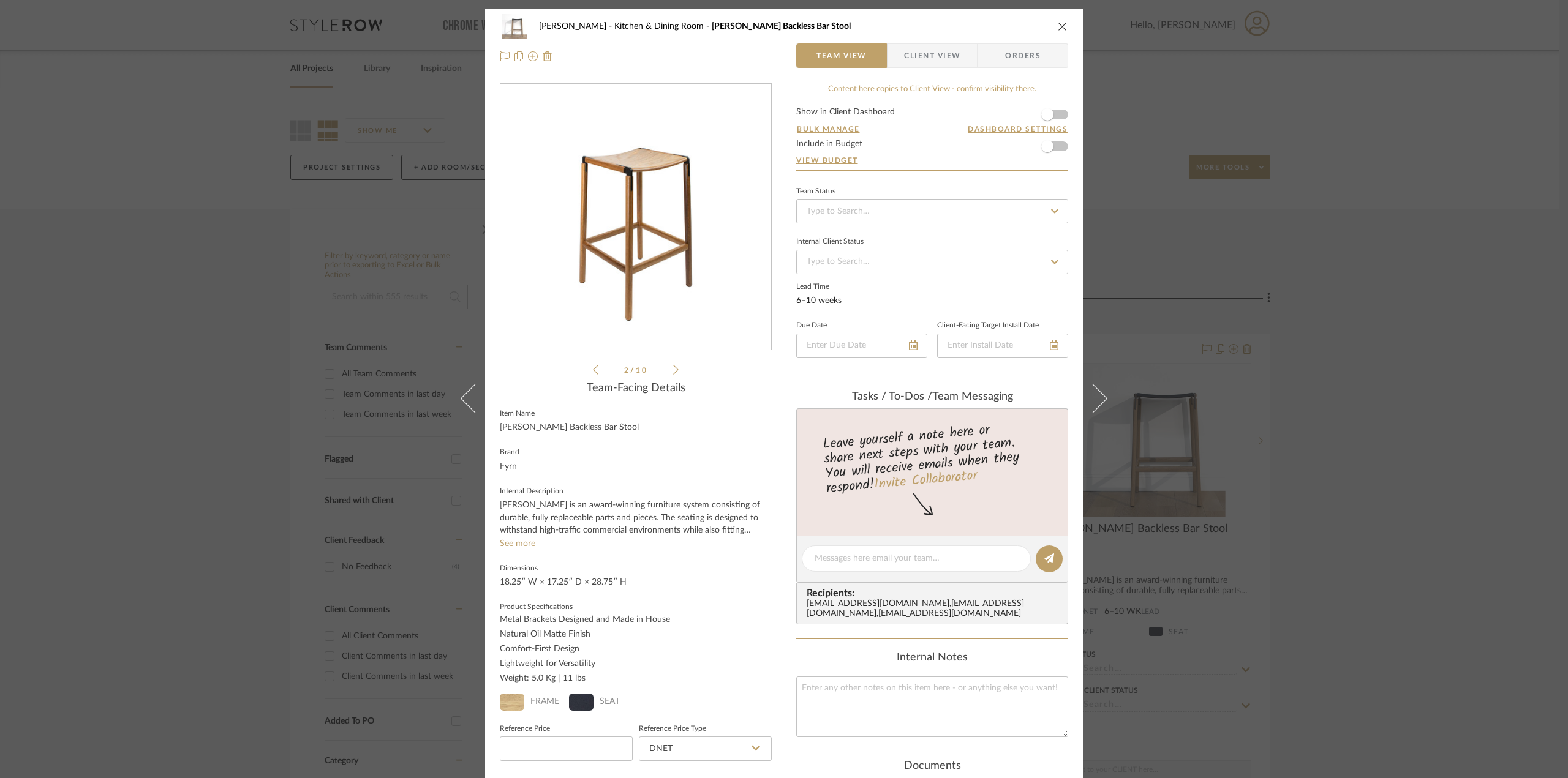
click at [593, 373] on icon at bounding box center [596, 370] width 5 height 11
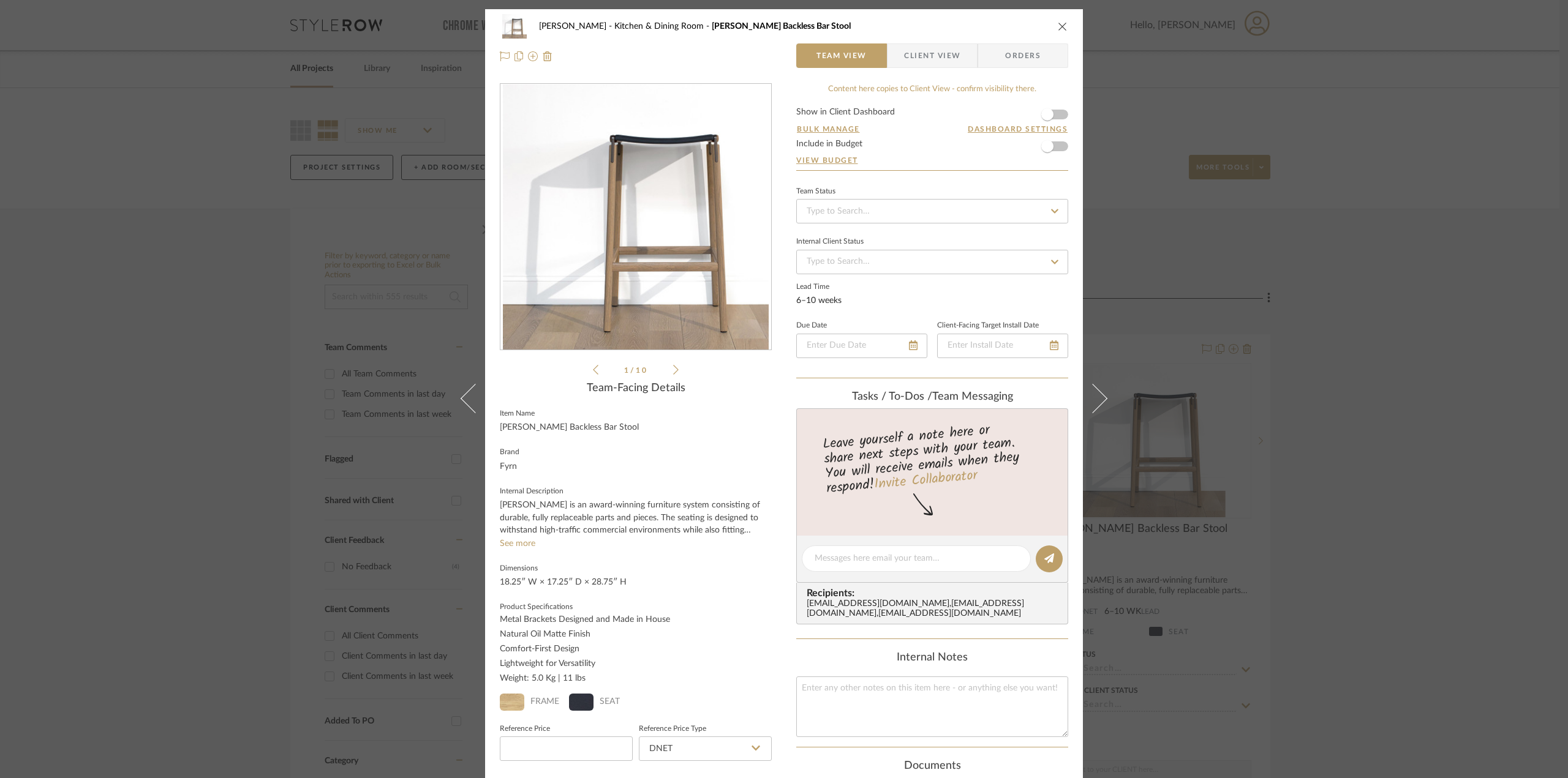
click at [1061, 22] on icon "close" at bounding box center [1062, 26] width 10 height 10
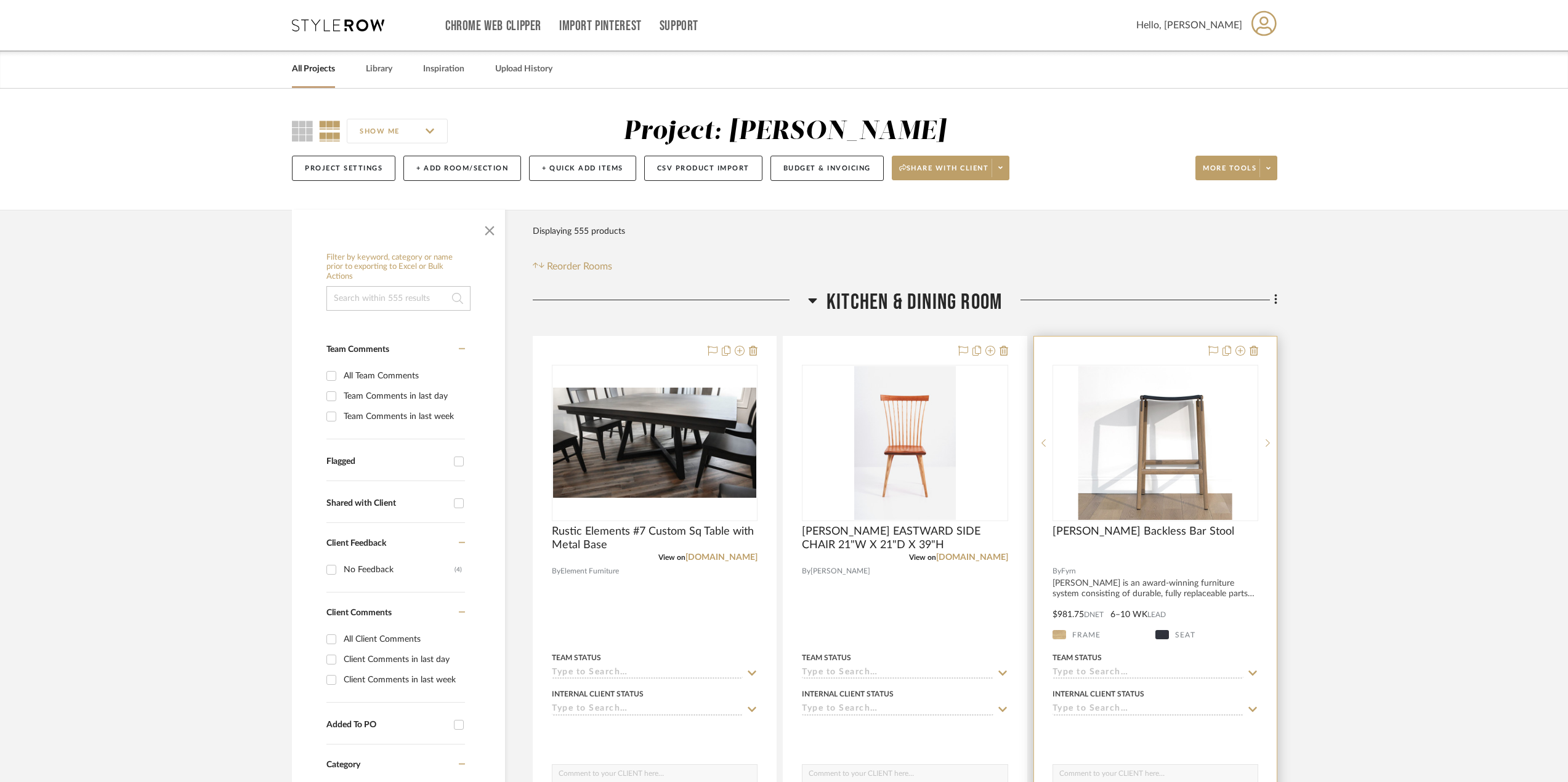
click at [1097, 520] on div "0" at bounding box center [1154, 443] width 204 height 156
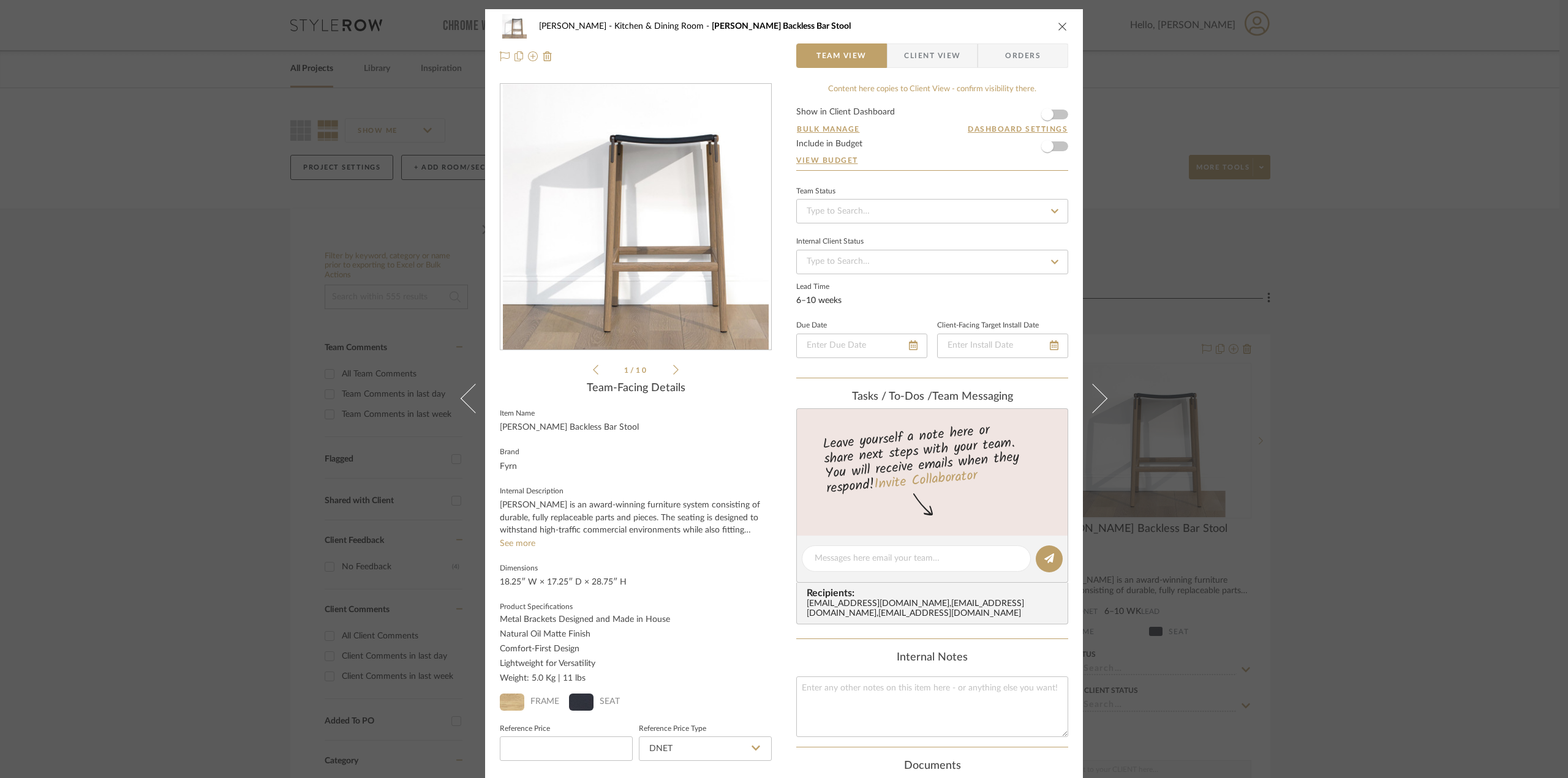
click at [1066, 22] on div "[PERSON_NAME] Kitchen & Dining Room [PERSON_NAME] Backless Bar Stool Team View …" at bounding box center [783, 41] width 597 height 64
click at [1063, 23] on button "close" at bounding box center [1062, 26] width 11 height 11
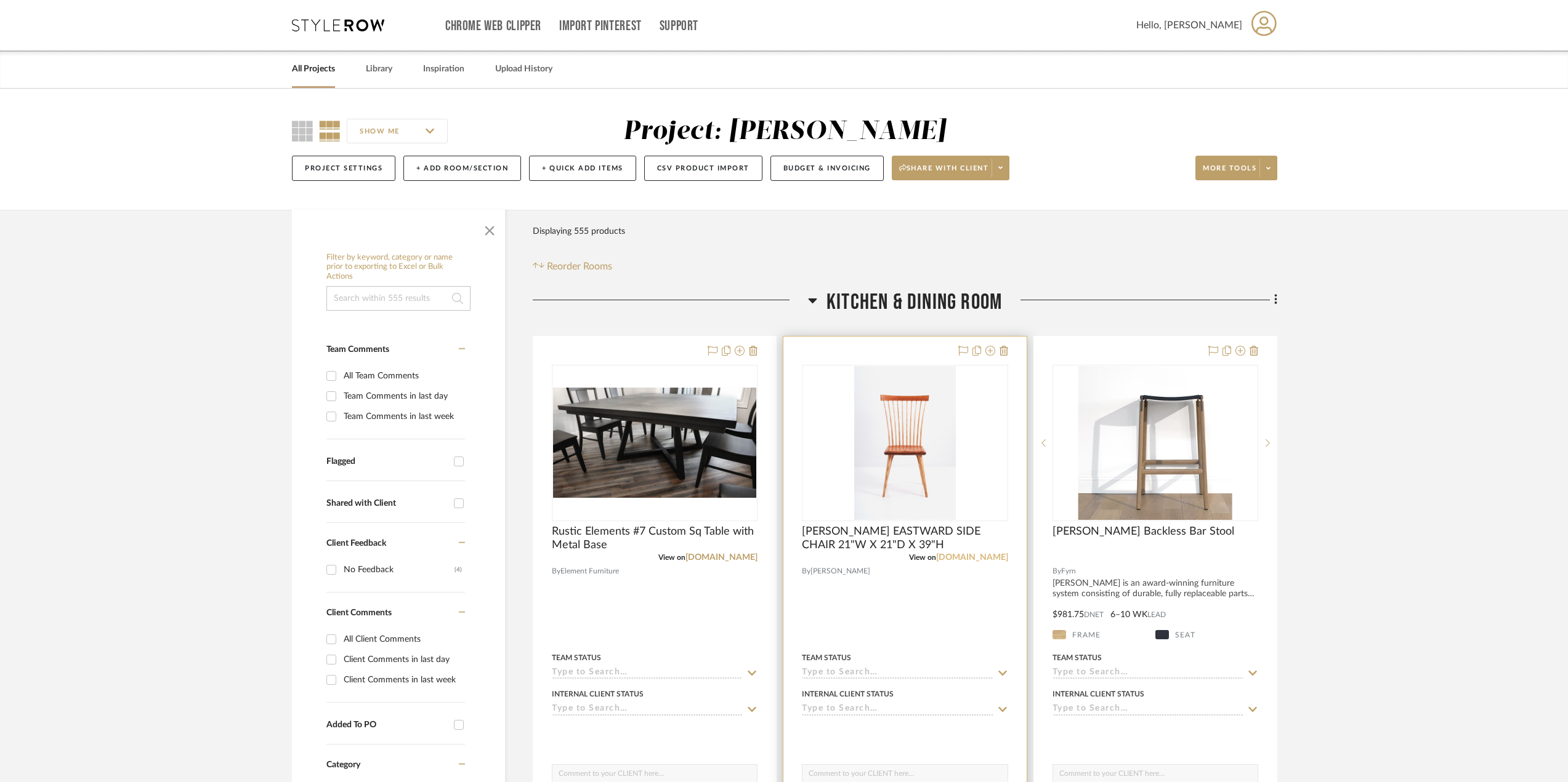
click at [968, 556] on link "[DOMAIN_NAME]" at bounding box center [972, 558] width 72 height 9
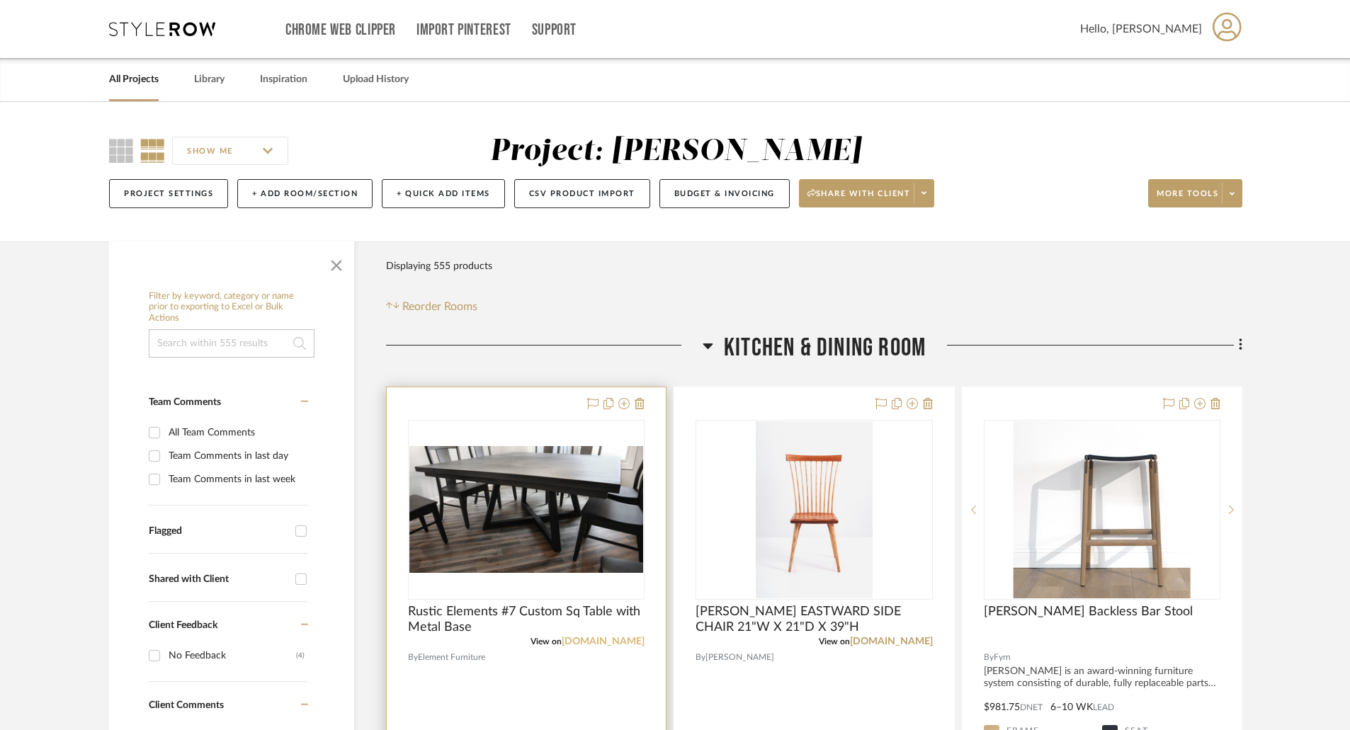
click at [591, 638] on link "[DOMAIN_NAME]" at bounding box center [603, 642] width 83 height 10
